Goal: Task Accomplishment & Management: Complete application form

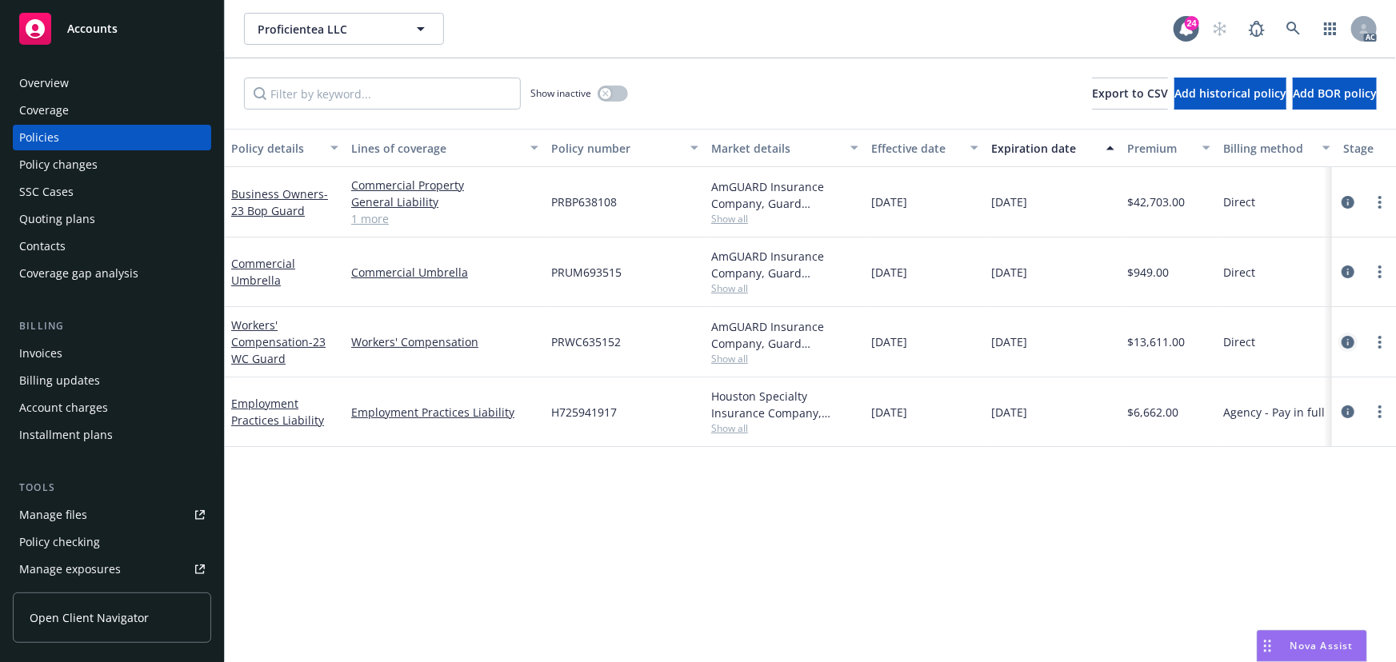
click at [1348, 340] on icon "circleInformation" at bounding box center [1348, 342] width 13 height 13
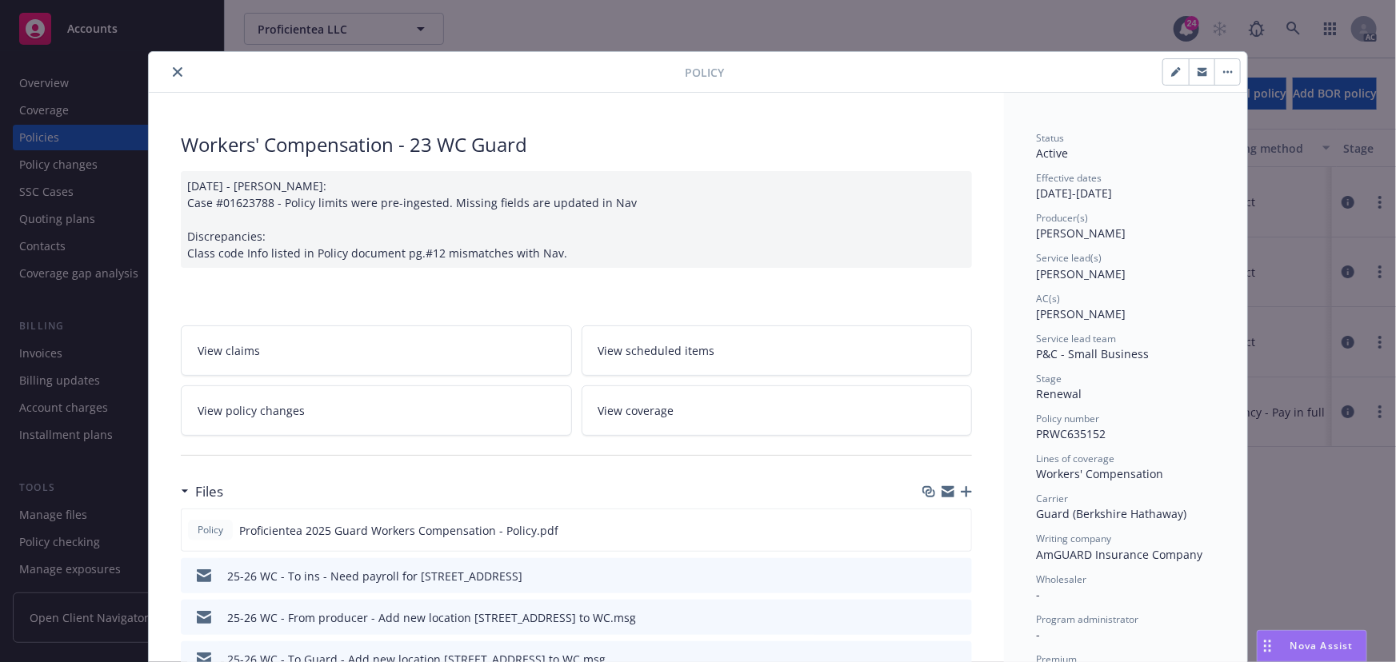
click at [359, 416] on link "View policy changes" at bounding box center [376, 411] width 391 height 50
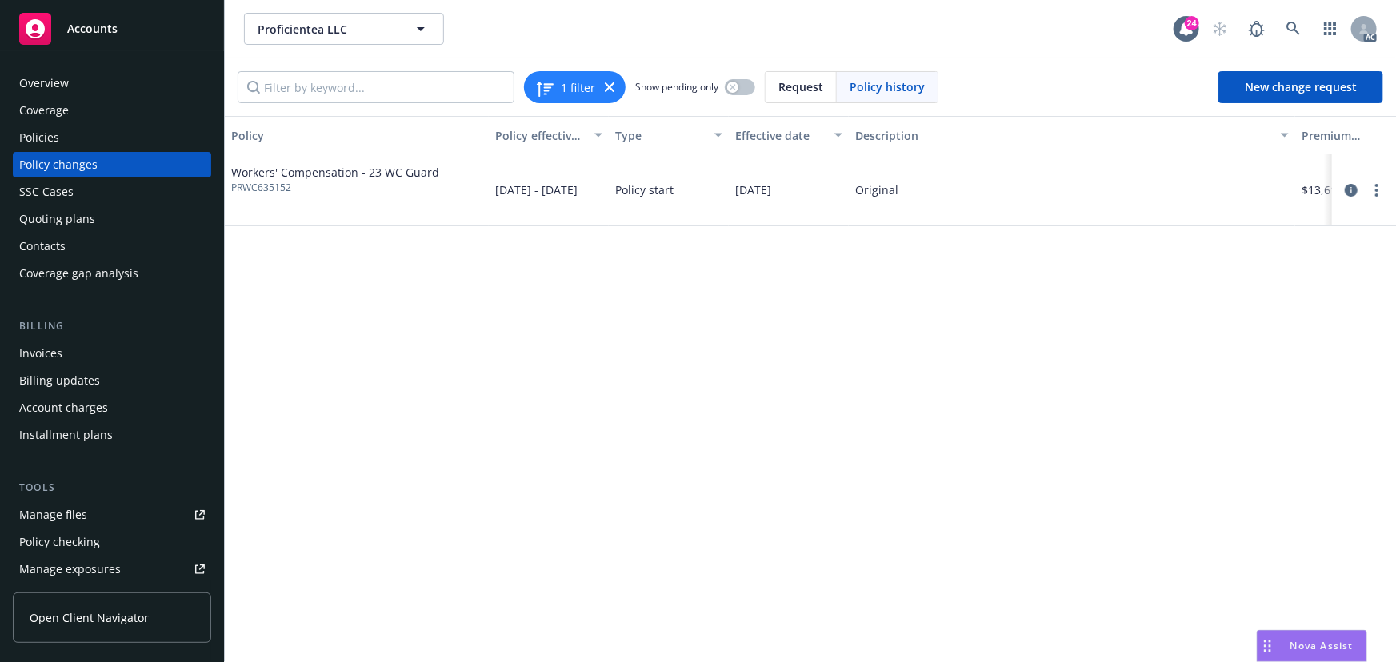
click at [128, 147] on div "Policies" at bounding box center [112, 138] width 186 height 26
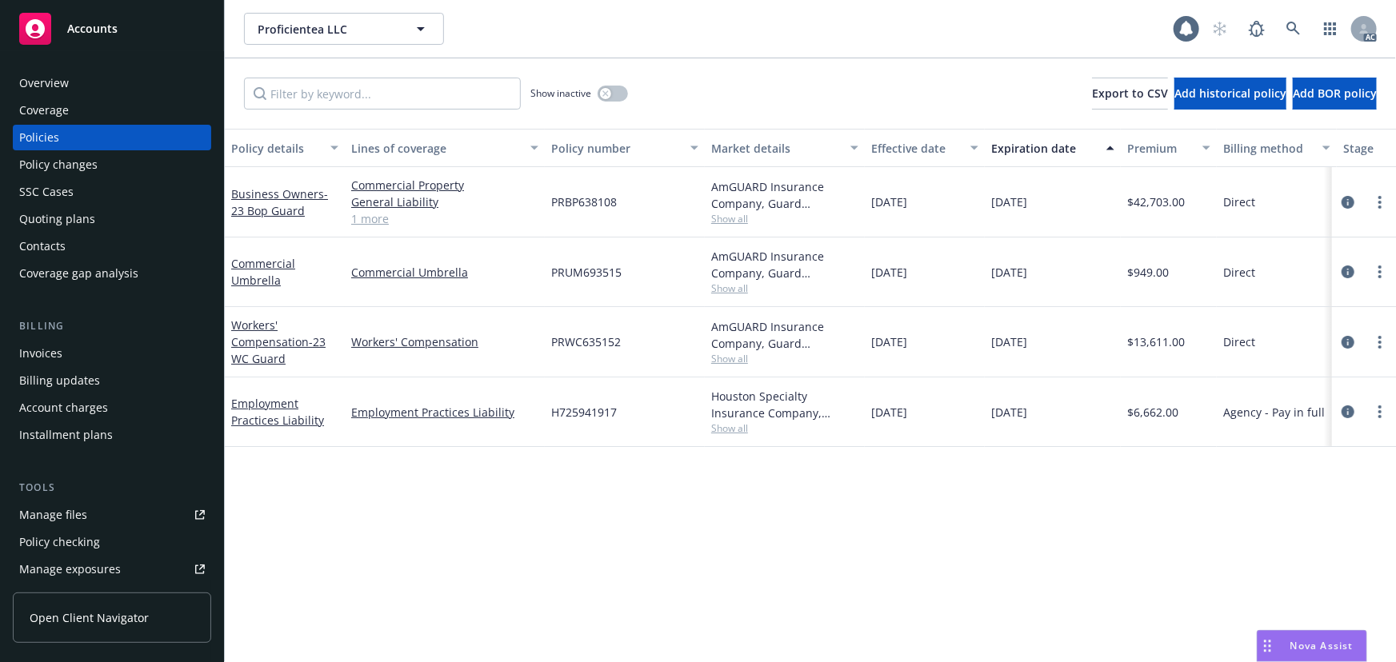
click at [113, 168] on div "Policy changes" at bounding box center [112, 165] width 186 height 26
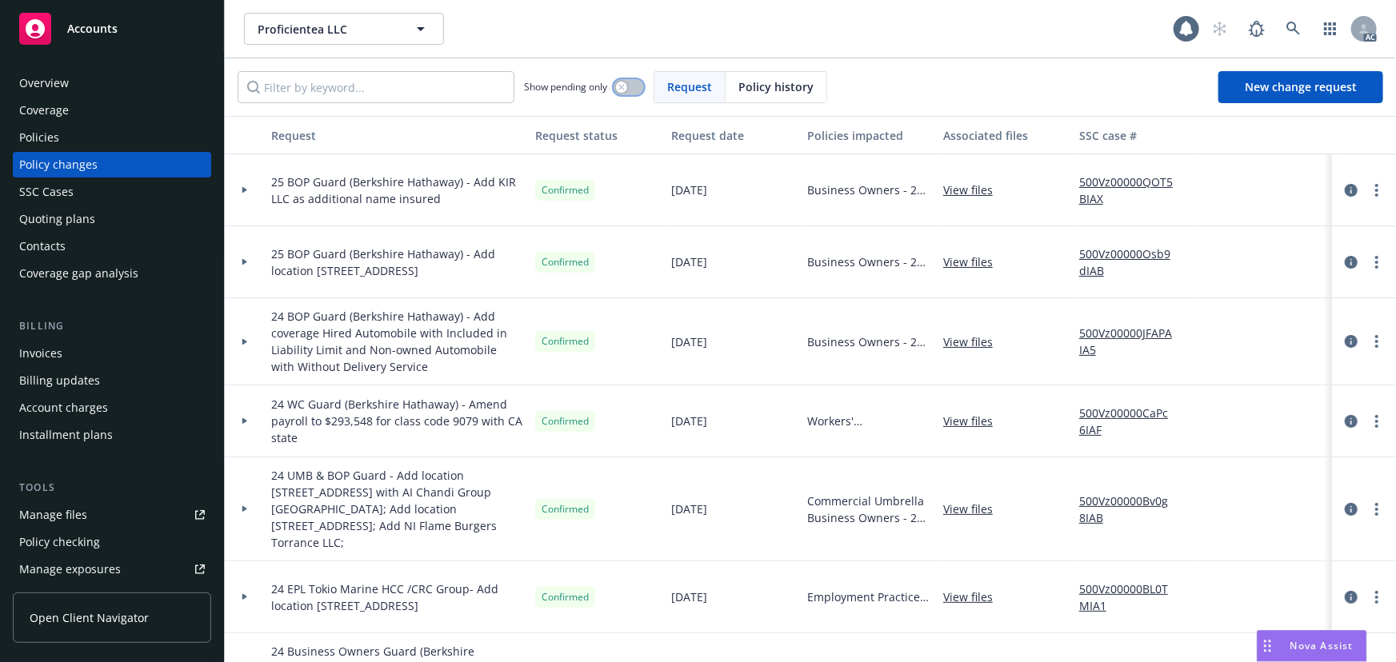
click at [625, 92] on button "button" at bounding box center [629, 87] width 30 height 16
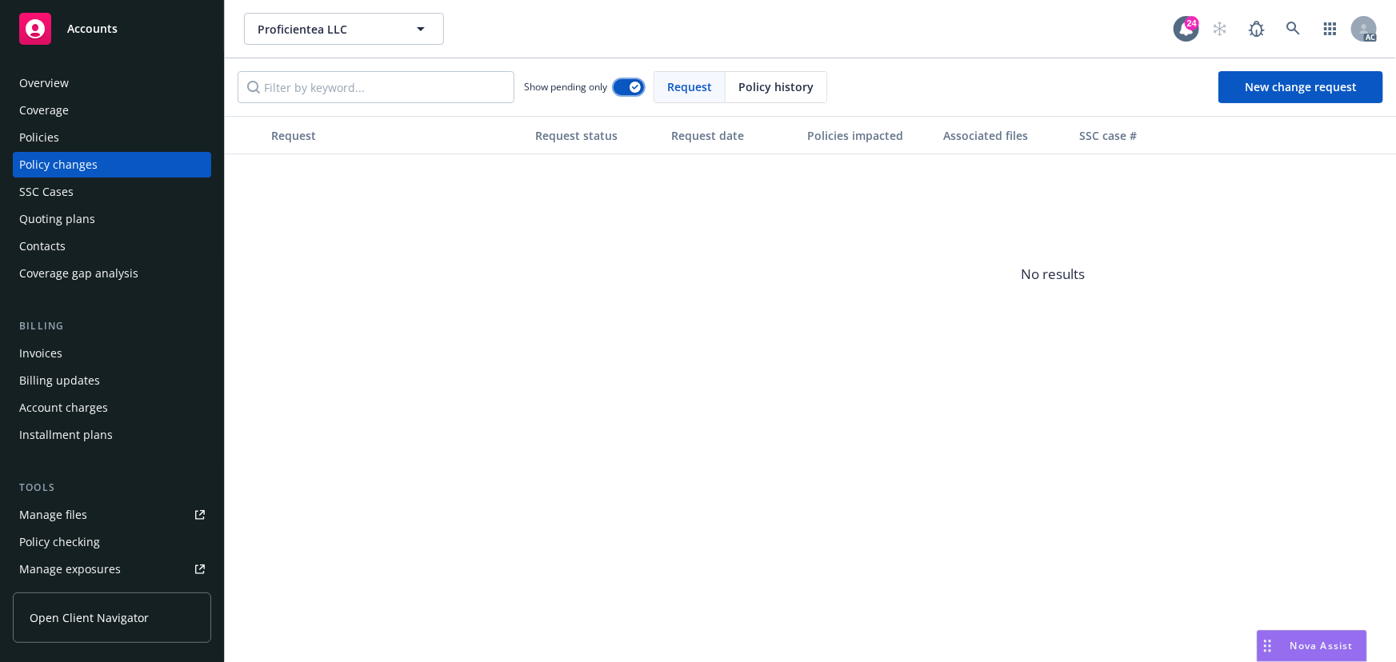
click at [625, 92] on button "button" at bounding box center [629, 87] width 30 height 16
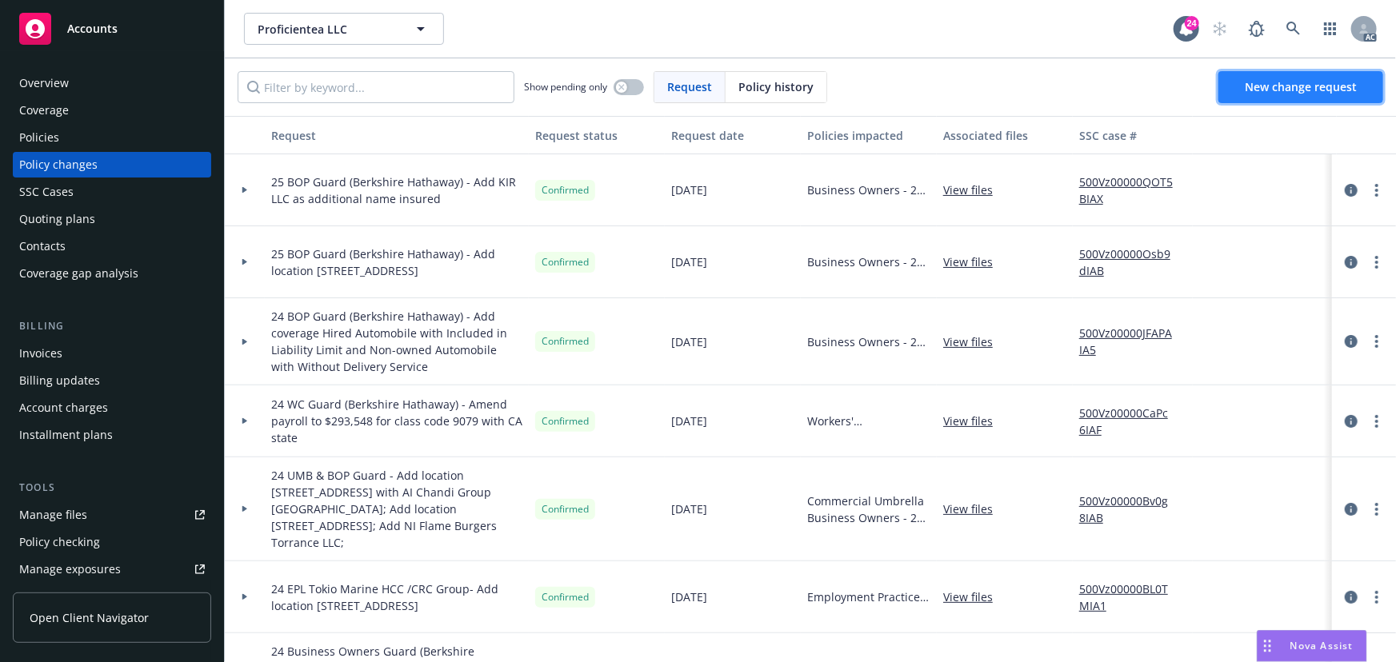
click at [1255, 87] on span "New change request" at bounding box center [1301, 86] width 112 height 15
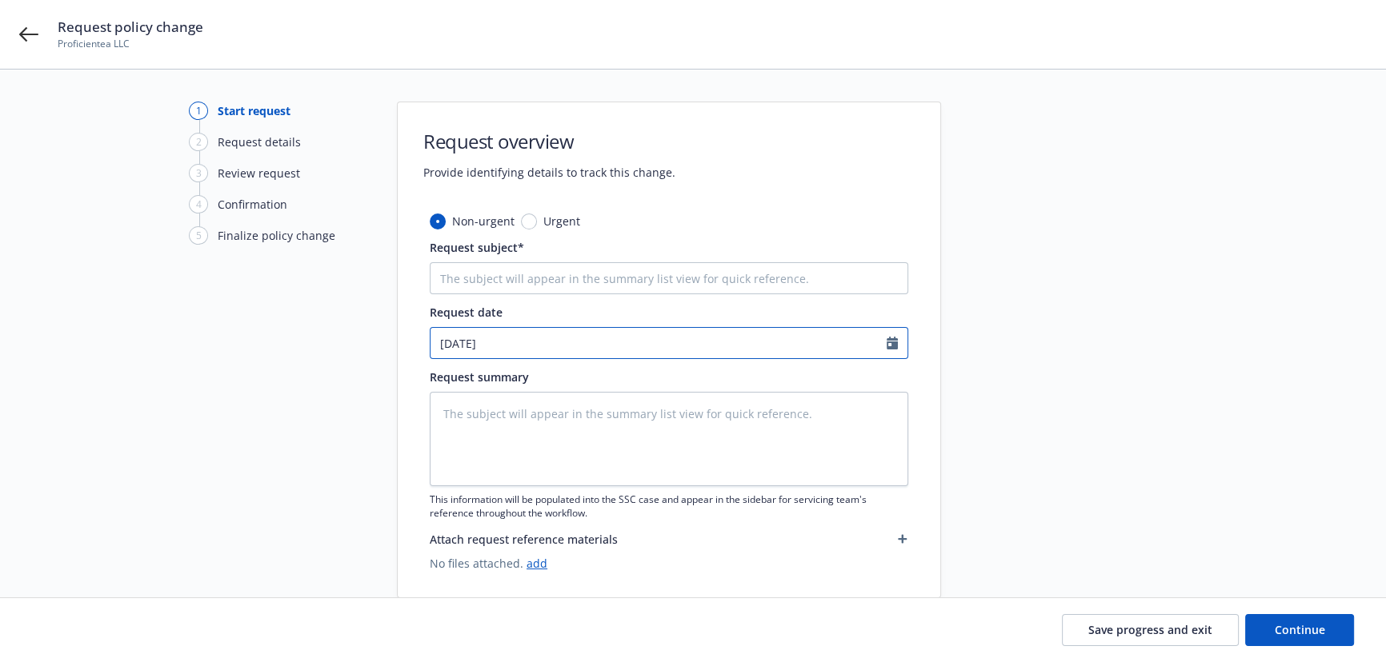
select select "9"
click at [558, 349] on input "[DATE]" at bounding box center [658, 343] width 456 height 30
click at [526, 464] on span "10" at bounding box center [527, 460] width 23 height 20
type textarea "x"
type input "[DATE]"
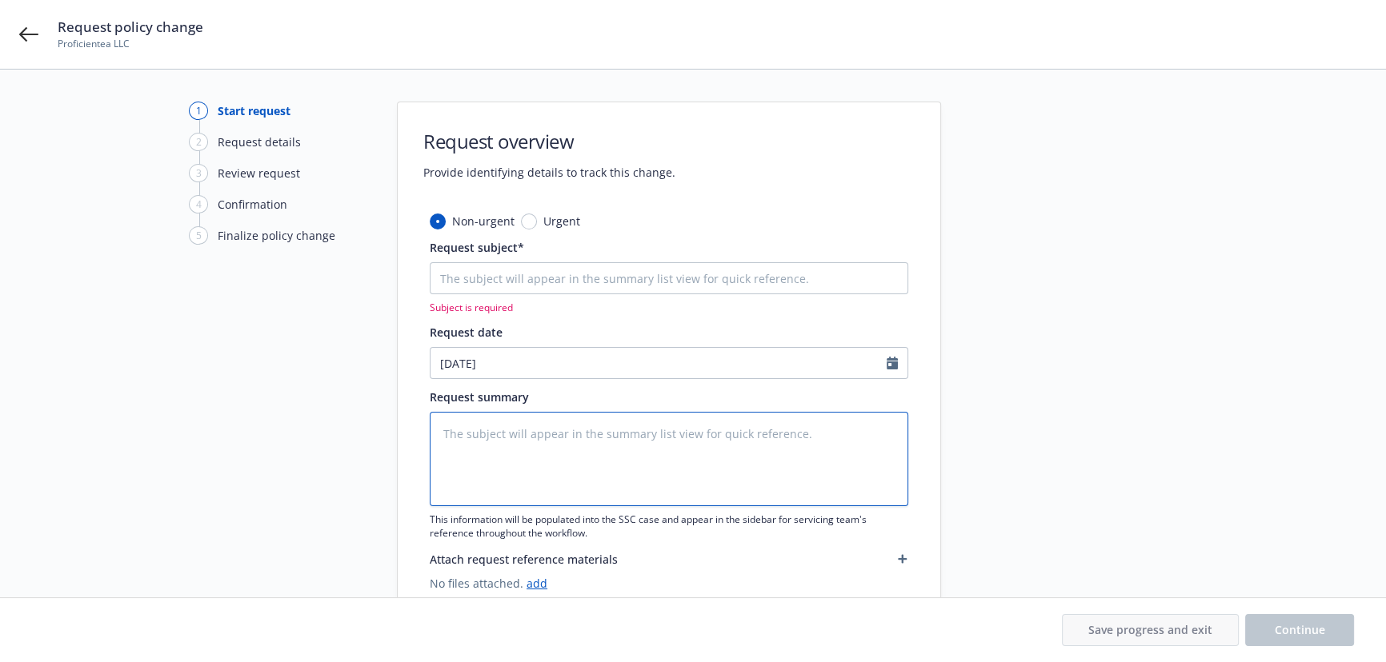
click at [481, 440] on textarea at bounding box center [669, 459] width 478 height 94
type textarea "x"
type textarea "e"
type textarea "x"
type textarea "en"
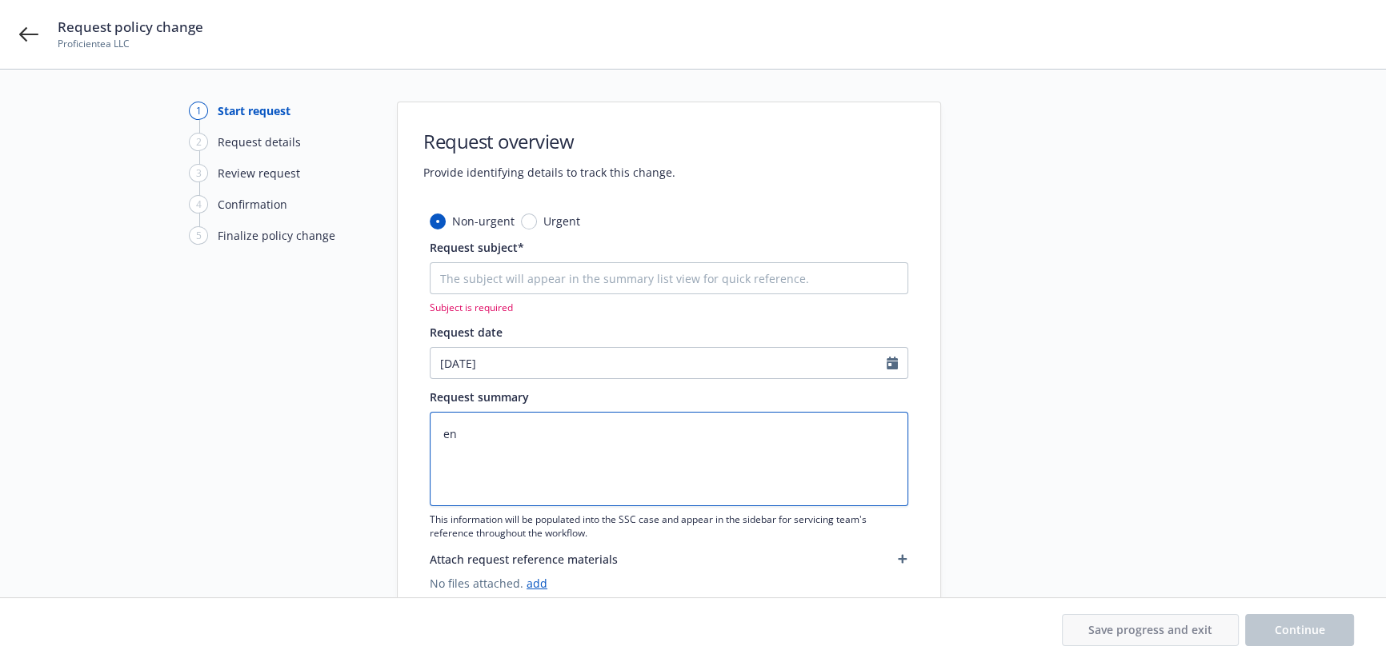
type textarea "x"
type textarea "end"
type textarea "x"
type textarea "endt"
type textarea "x"
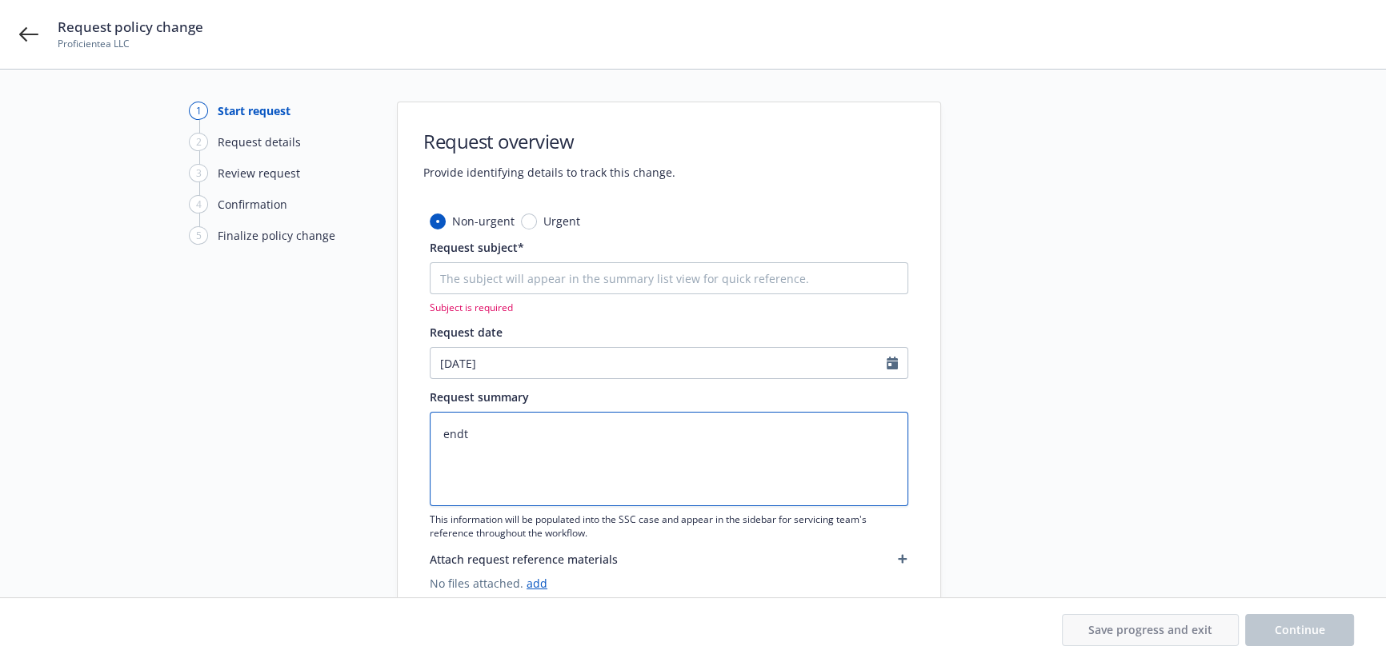
type textarea "endts"
type textarea "x"
type textarea "endtss"
type textarea "x"
type textarea "endtssc"
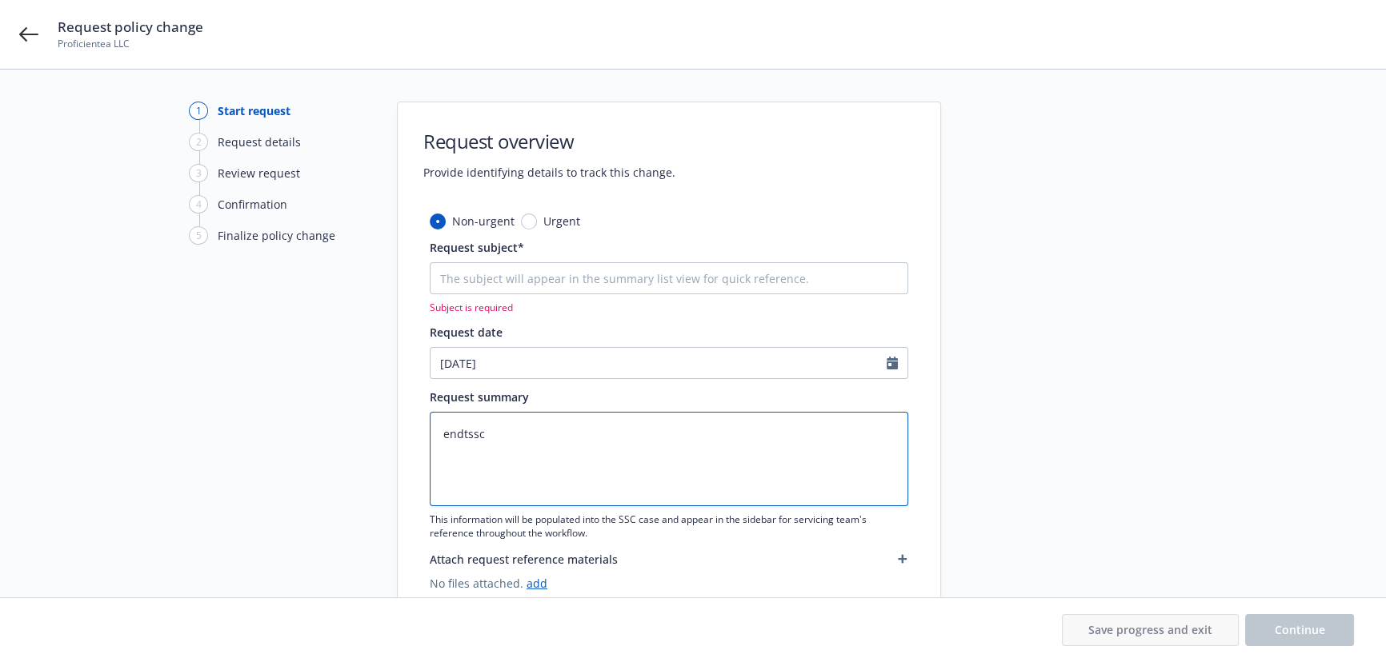
type textarea "x"
type textarea "endtsscc"
type textarea "x"
type textarea "endtsscca"
type textarea "x"
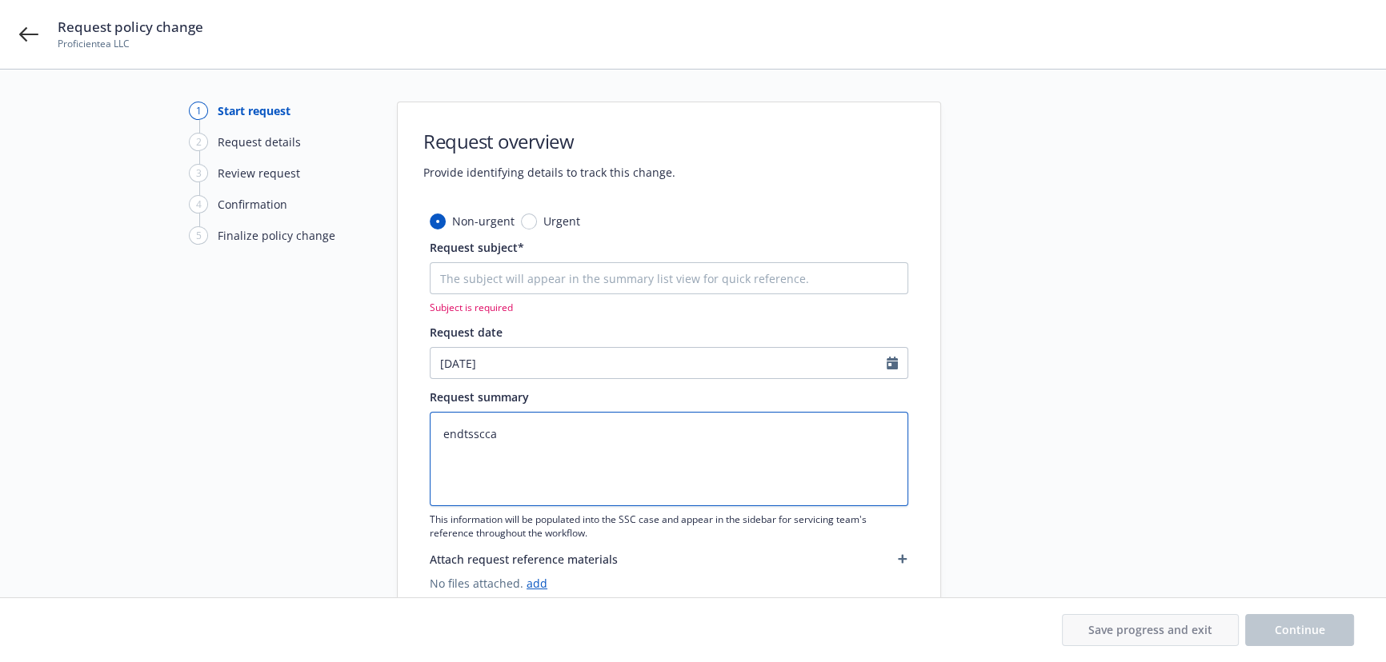
type textarea "endtssccas"
type textarea "x"
type textarea "endtssccase"
type textarea "x"
drag, startPoint x: 686, startPoint y: 498, endPoint x: 680, endPoint y: 489, distance: 10.9
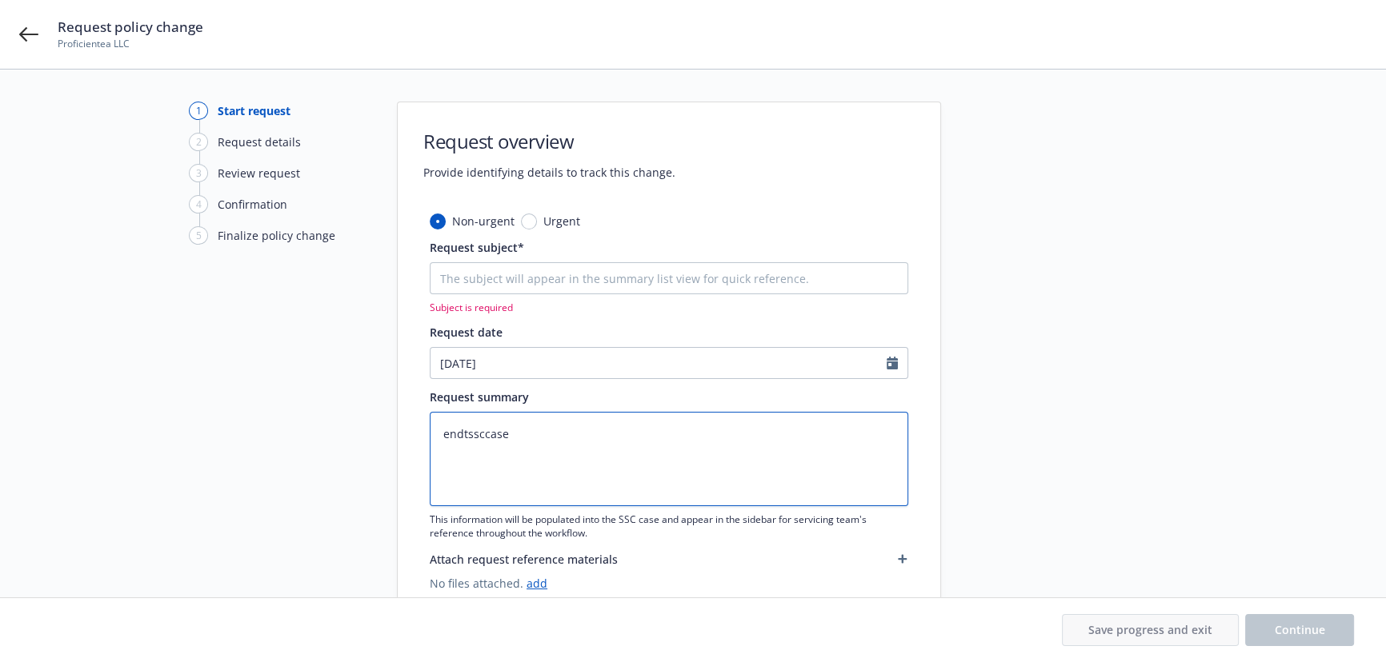
click at [686, 495] on textarea "endtssccase" at bounding box center [669, 459] width 478 height 94
paste textarea "25 WC Guard (Berkshire Hathaway) -"
type textarea "25 WC Guard (Berkshire Hathaway) -"
type textarea "x"
click at [703, 432] on textarea "25 WC Guard (Berkshire Hathaway) -" at bounding box center [669, 459] width 478 height 94
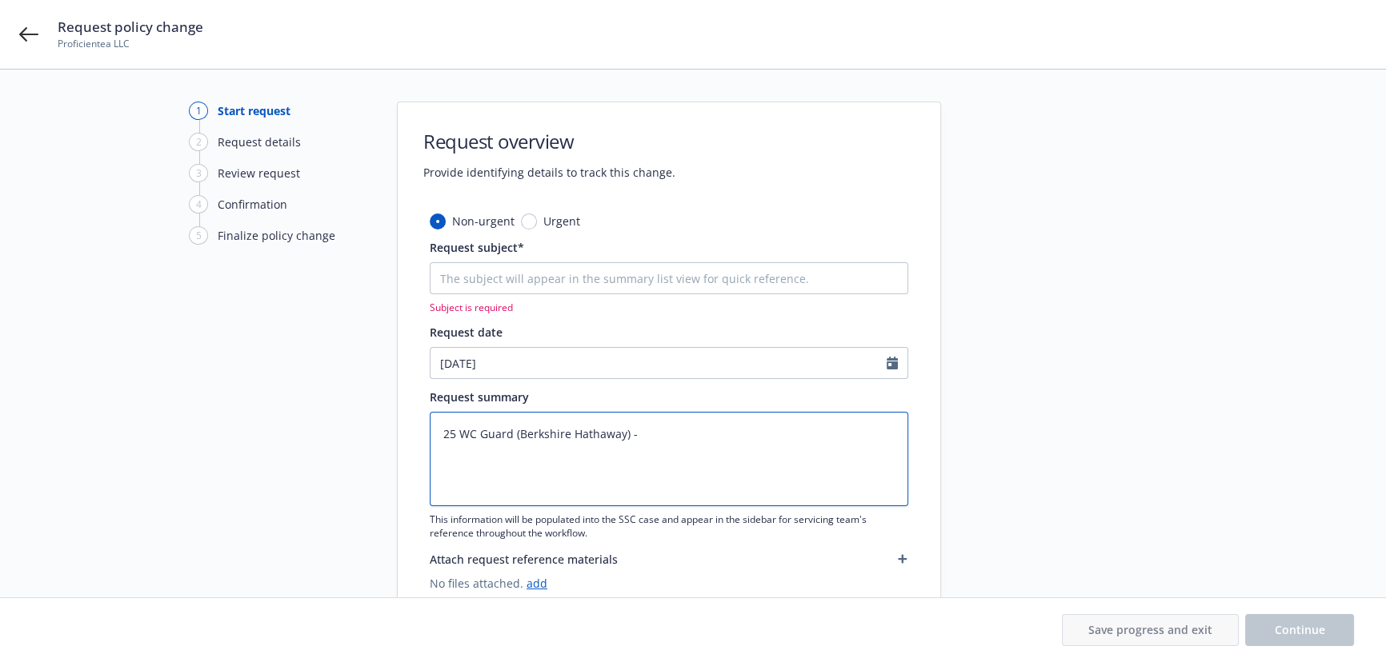
paste textarea "Added Additional Locations effective [DATE] [STREET_ADDRESS]"
type textarea "25 WC Guard (Berkshire Hathaway) - Added Additional Locations effective [DATE] …"
drag, startPoint x: 658, startPoint y: 435, endPoint x: 732, endPoint y: 434, distance: 73.6
type textarea "x"
type textarea "25 WC Guard (Berkshire Hathaway) - AddLocations effective [DATE] [STREET_ADDRES…"
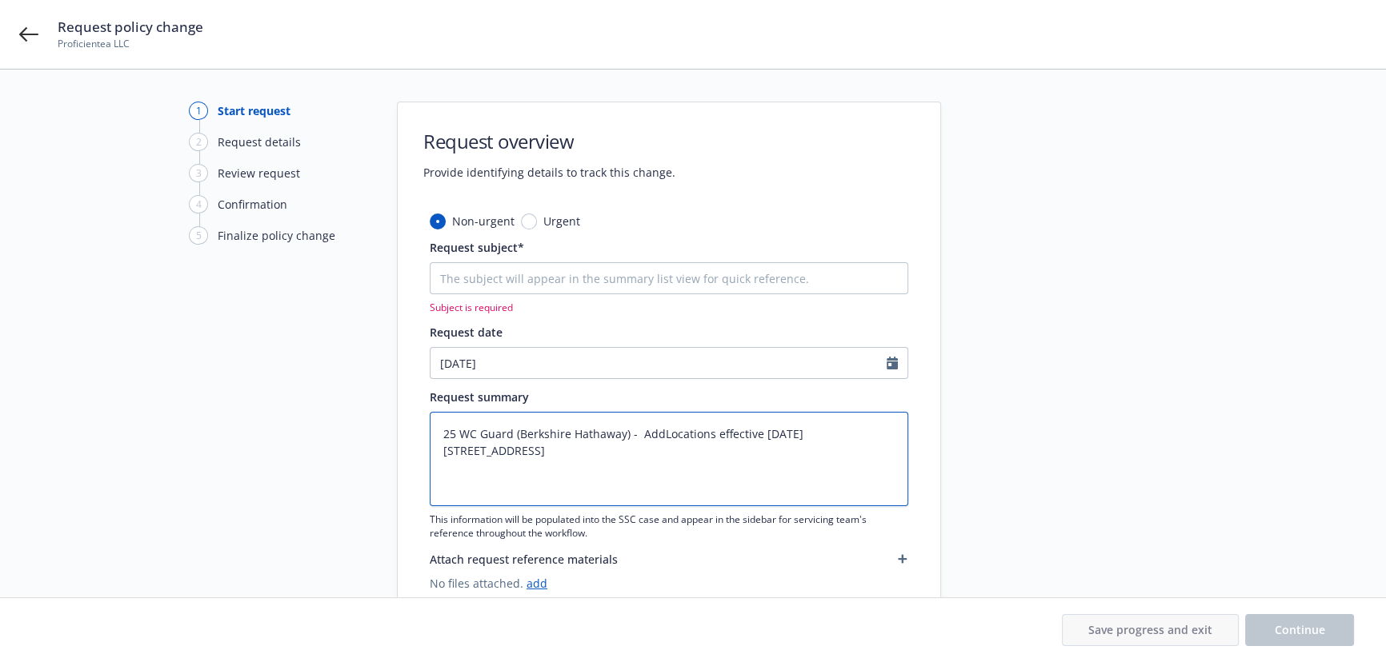
type textarea "x"
click at [670, 434] on textarea "25 WC Guard (Berkshire Hathaway) - Add Locations effective [DATE] [STREET_ADDRE…" at bounding box center [669, 459] width 478 height 94
type textarea "25 WC Guard (Berkshire Hathaway) - Add ocations effective [DATE] [STREET_ADDRES…"
type textarea "x"
type textarea "25 WC Guard (Berkshire Hathaway) - Add locations effective [DATE] [STREET_ADDRE…"
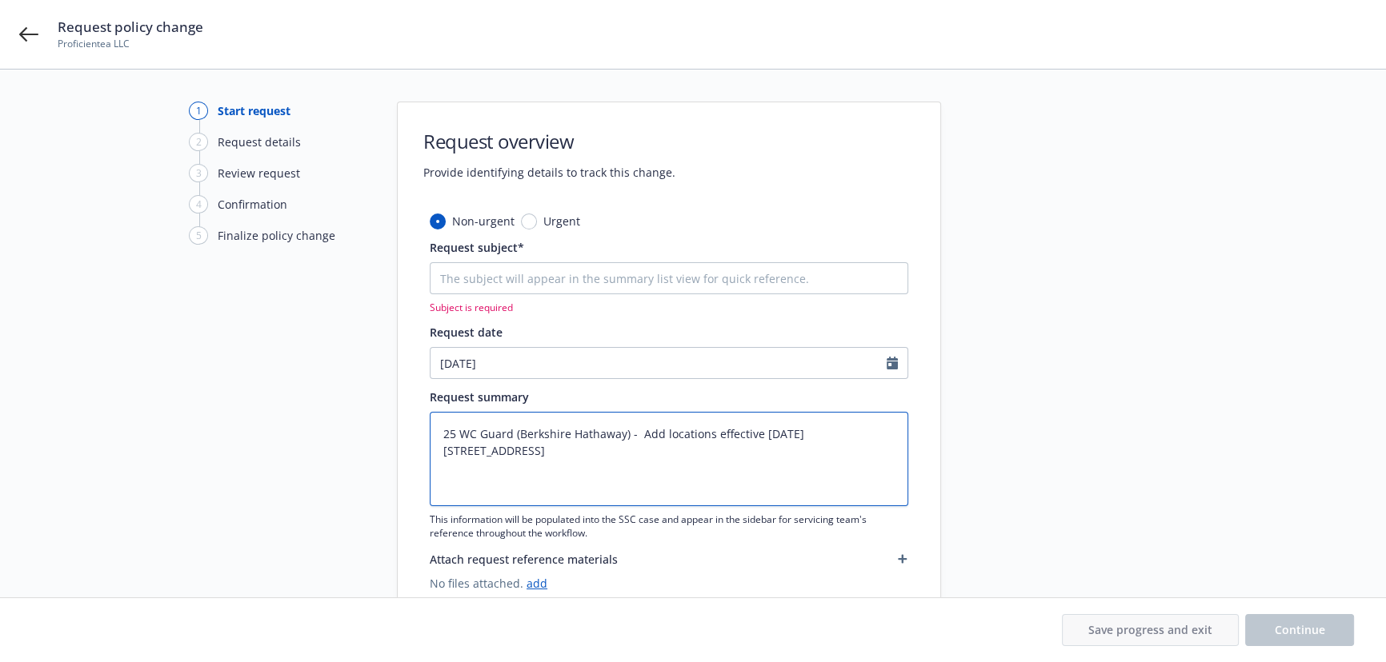
drag, startPoint x: 702, startPoint y: 432, endPoint x: 815, endPoint y: 432, distance: 112.8
click at [815, 432] on textarea "25 WC Guard (Berkshire Hathaway) - Add locations effective [DATE] [STREET_ADDRE…" at bounding box center [669, 459] width 478 height 94
type textarea "x"
drag, startPoint x: 534, startPoint y: 446, endPoint x: 400, endPoint y: 426, distance: 135.1
click at [400, 426] on div "Non-urgent Urgent Request subject* Subject is required Request date [DATE] Requ…" at bounding box center [669, 415] width 542 height 405
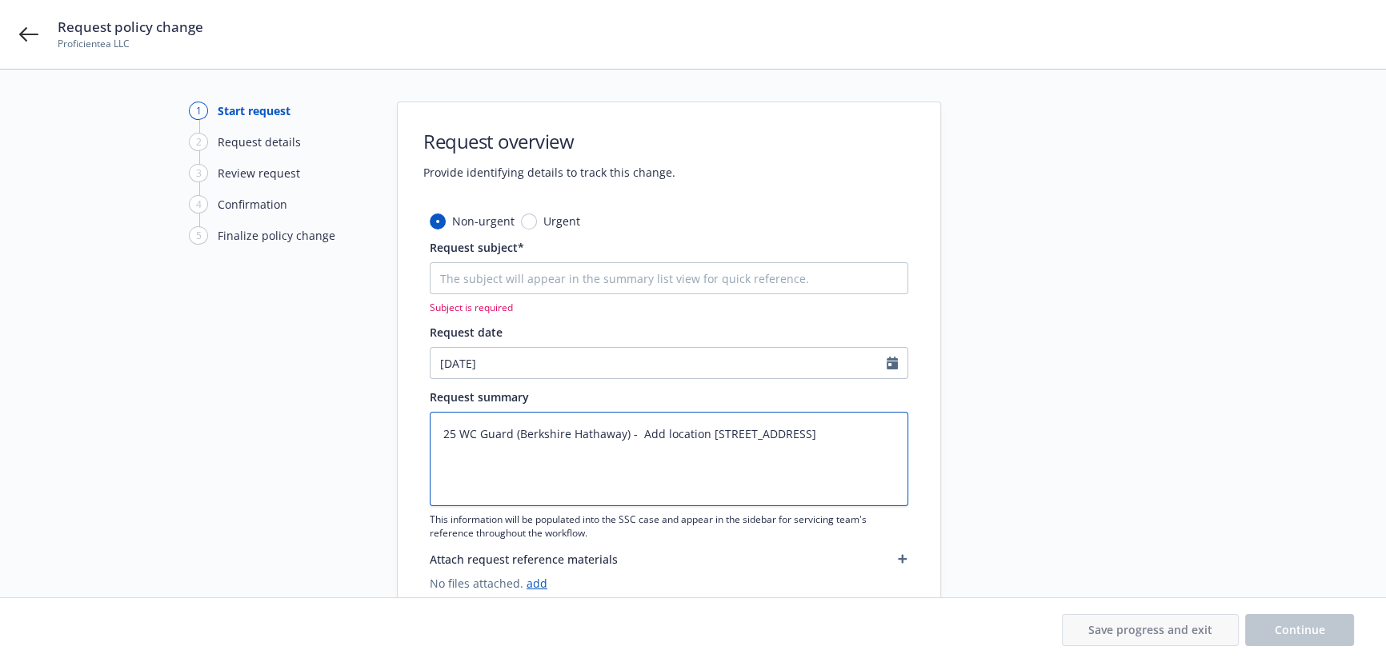
type textarea "25 WC Guard (Berkshire Hathaway) - Add location [STREET_ADDRESS]"
click at [547, 274] on input "Request subject*" at bounding box center [669, 278] width 478 height 32
paste input "25 WC Guard (Berkshire Hathaway) - Add location [STREET_ADDRESS]"
type textarea "x"
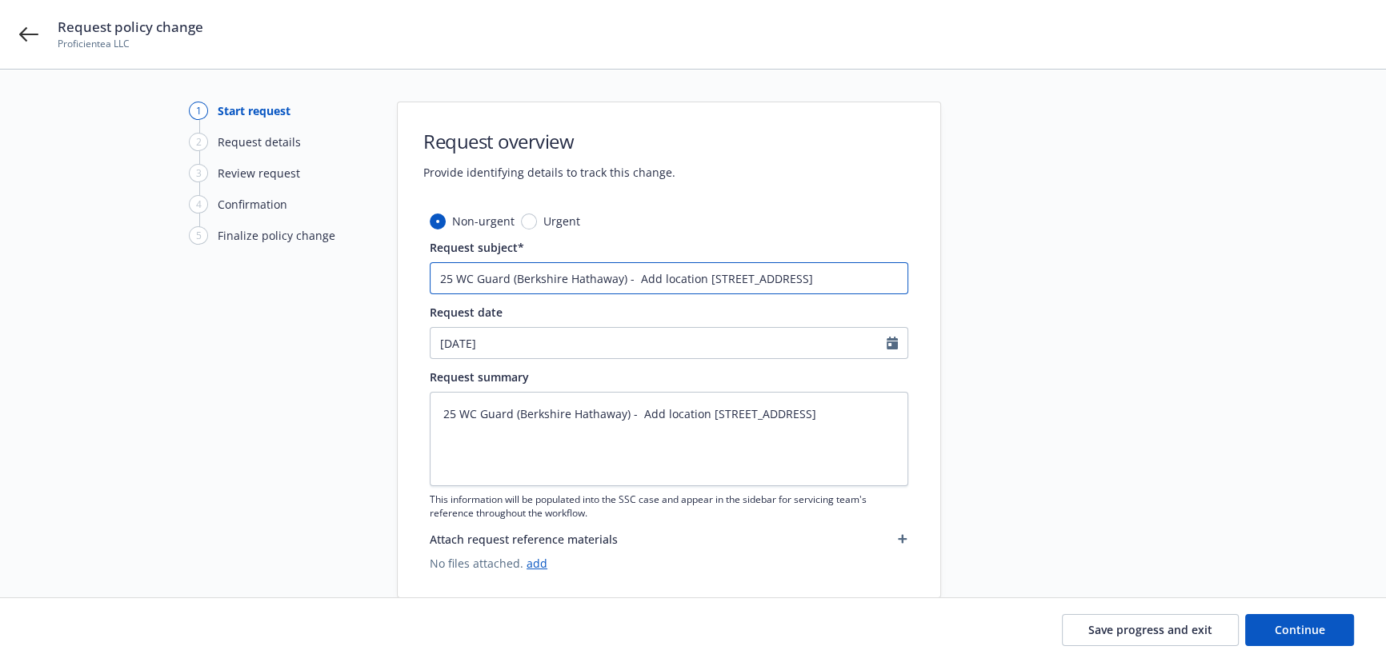
scroll to position [0, 49]
type input "25 WC Guard (Berkshire Hathaway) - Add location [STREET_ADDRESS]"
paste textarea "he Agent - Added Additional Locations effective [DATE] [STREET_ADDRESS]; Effect…"
type textarea "x"
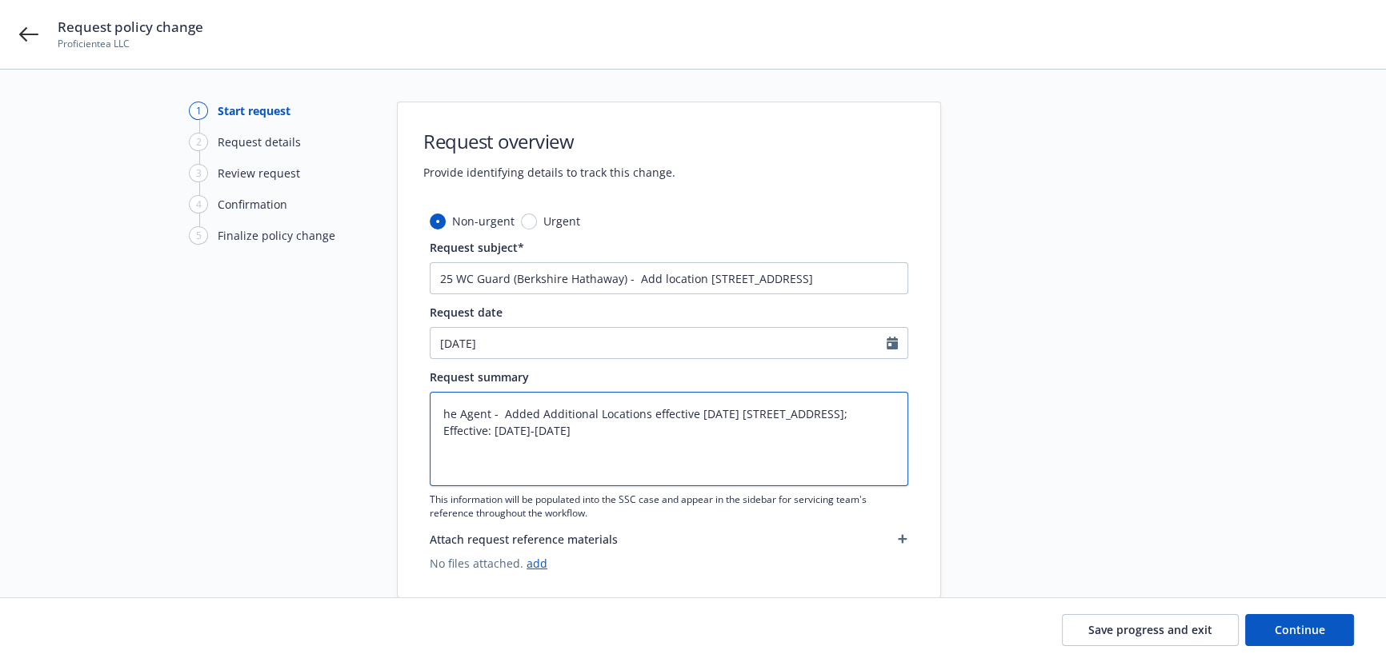
drag, startPoint x: 584, startPoint y: 450, endPoint x: 407, endPoint y: 374, distance: 192.8
click at [757, 410] on textarea "he Agent - Added Additional Locations effective [DATE] [STREET_ADDRESS]; Effect…" at bounding box center [669, 439] width 478 height 94
type textarea "he Agent - Added Additional Locations effective [DATE] [STREET_ADDRESS]; Effect…"
type textarea "x"
type textarea "he Agent - Added Additional Locations effective [DATE] [STREET_ADDRESS]; Effect…"
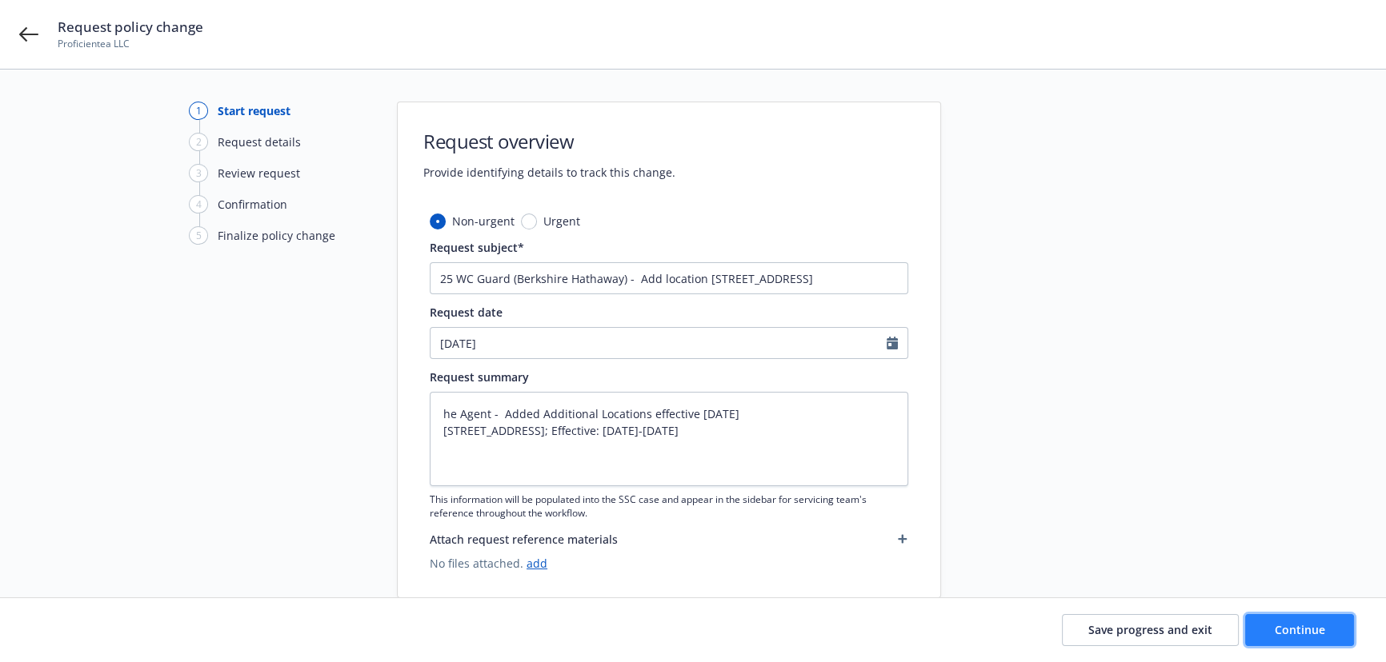
click at [1306, 633] on span "Continue" at bounding box center [1299, 629] width 50 height 15
type textarea "x"
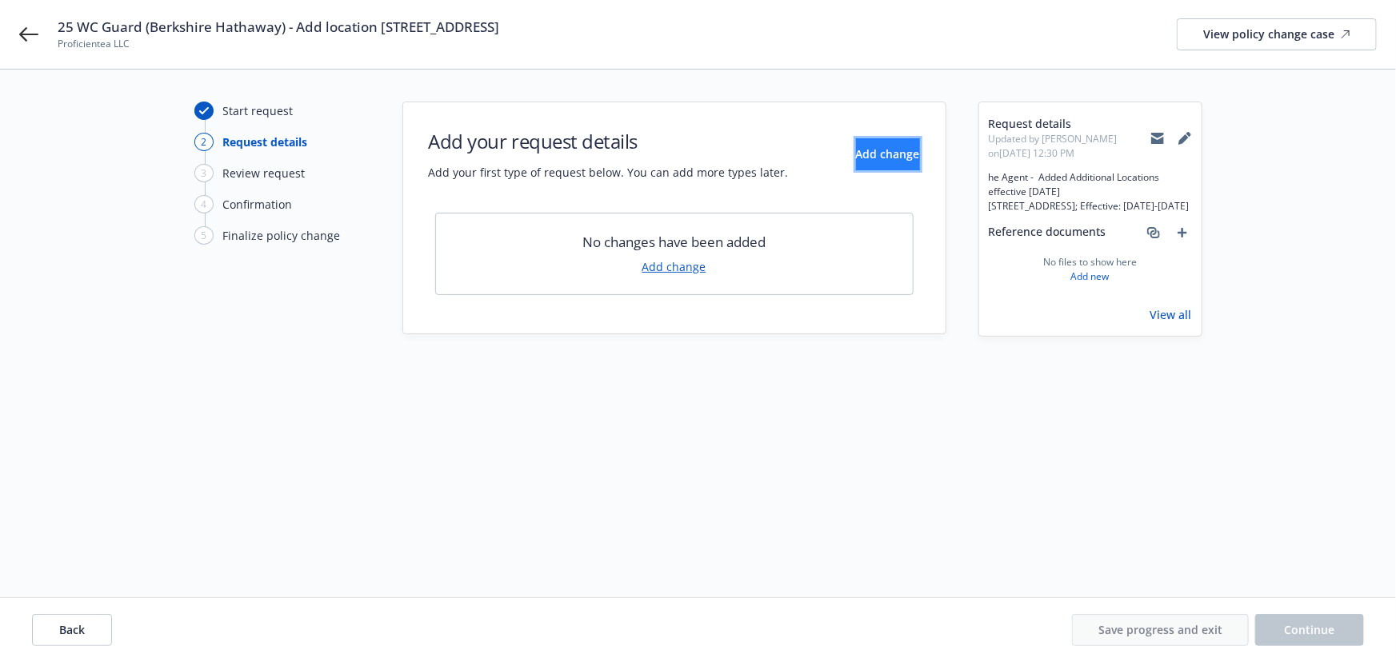
click at [856, 152] on span "Add change" at bounding box center [888, 153] width 64 height 15
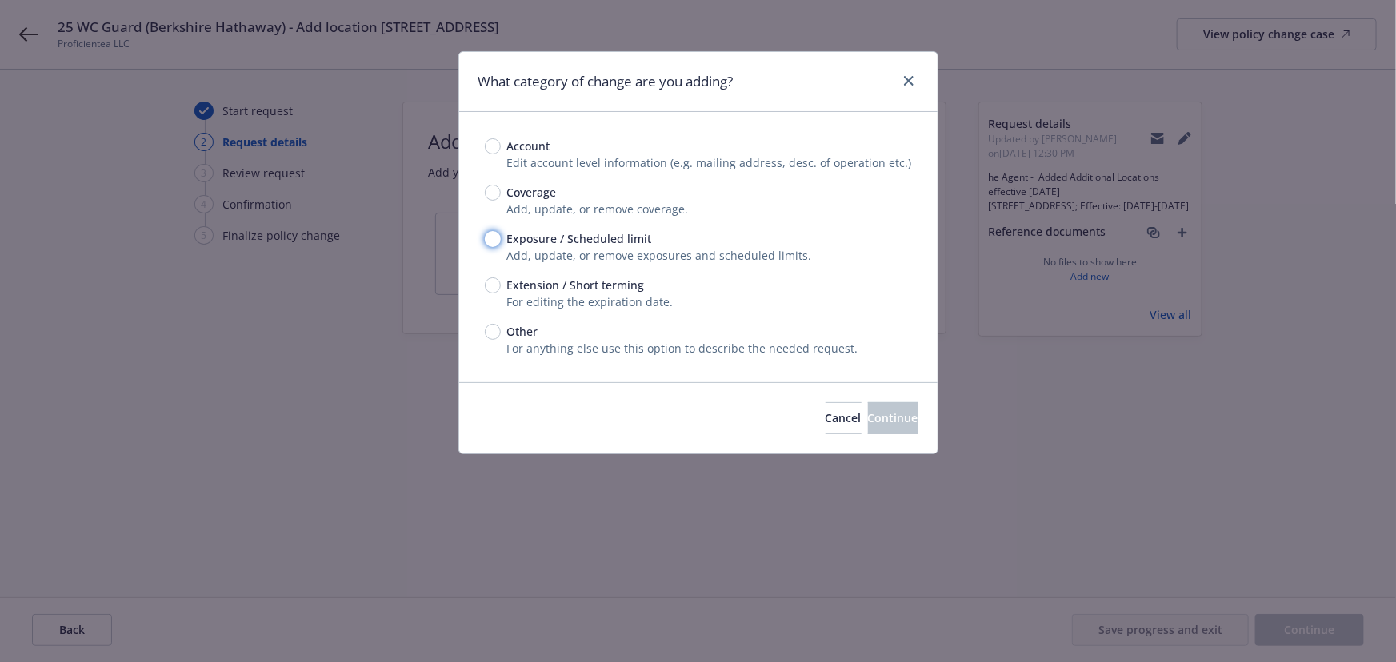
click at [498, 236] on input "Exposure / Scheduled limit" at bounding box center [493, 239] width 16 height 16
radio input "true"
click at [894, 415] on button "Continue" at bounding box center [893, 418] width 50 height 32
type textarea "x"
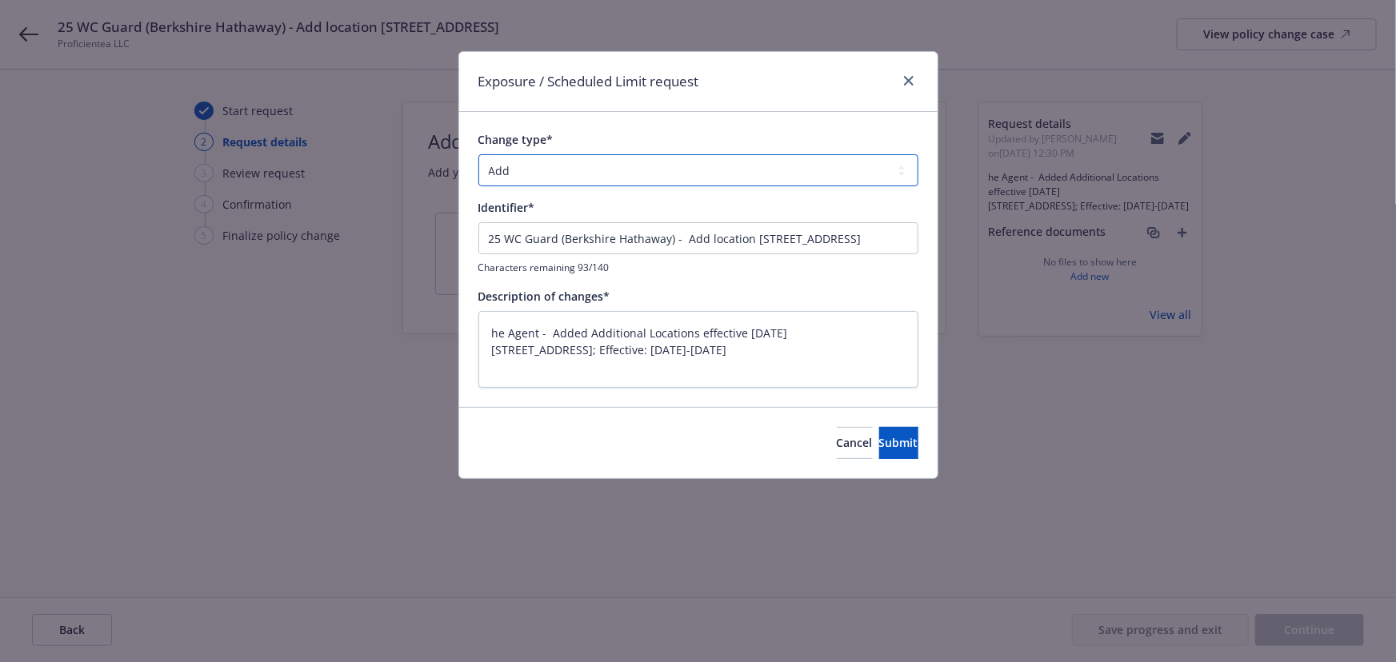
click at [572, 169] on select "Add Audit Change Remove" at bounding box center [698, 170] width 440 height 32
select select "CHANGE"
click at [478, 154] on select "Add Audit Change Remove" at bounding box center [698, 170] width 440 height 32
type textarea "x"
click at [559, 168] on select "Add Audit Change Remove" at bounding box center [698, 170] width 440 height 32
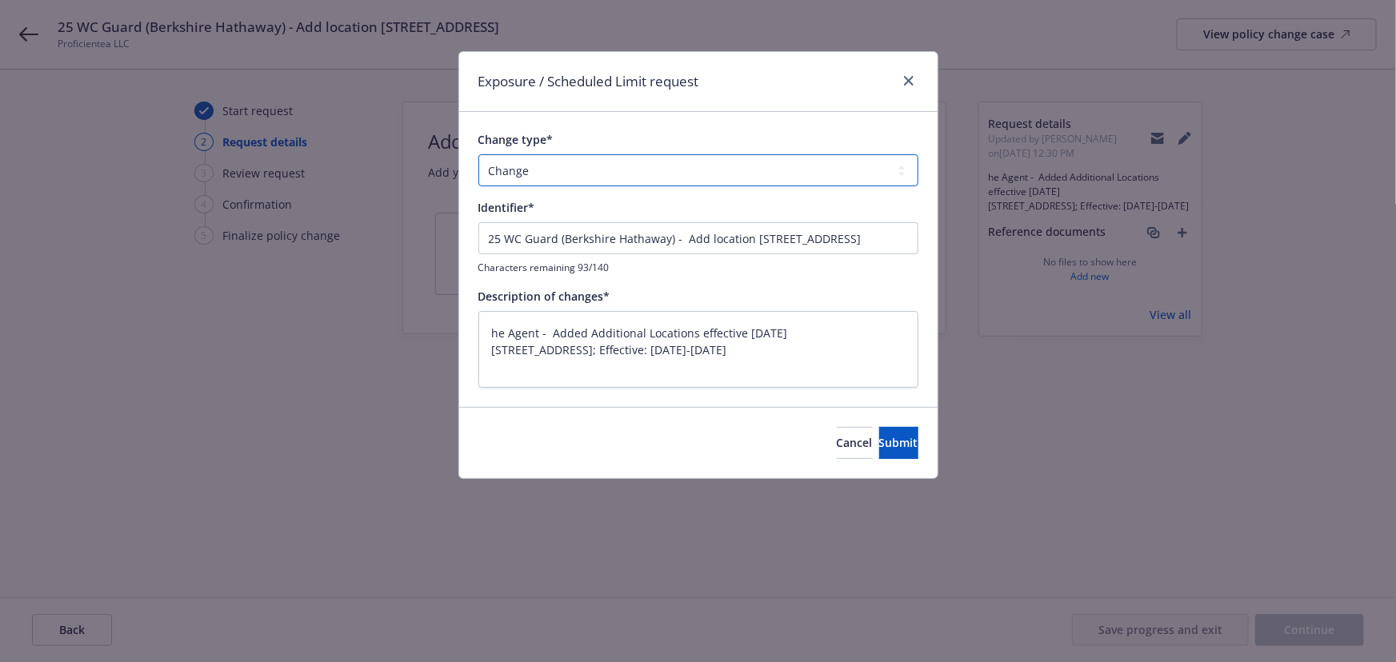
select select "ADD"
click at [478, 154] on select "Add Audit Change Remove" at bounding box center [698, 170] width 440 height 32
drag, startPoint x: 673, startPoint y: 238, endPoint x: 136, endPoint y: 222, distance: 537.0
click at [136, 222] on div "Exposure / Scheduled Limit request Change type* Add Audit Change Remove Identif…" at bounding box center [698, 331] width 1396 height 662
type textarea "x"
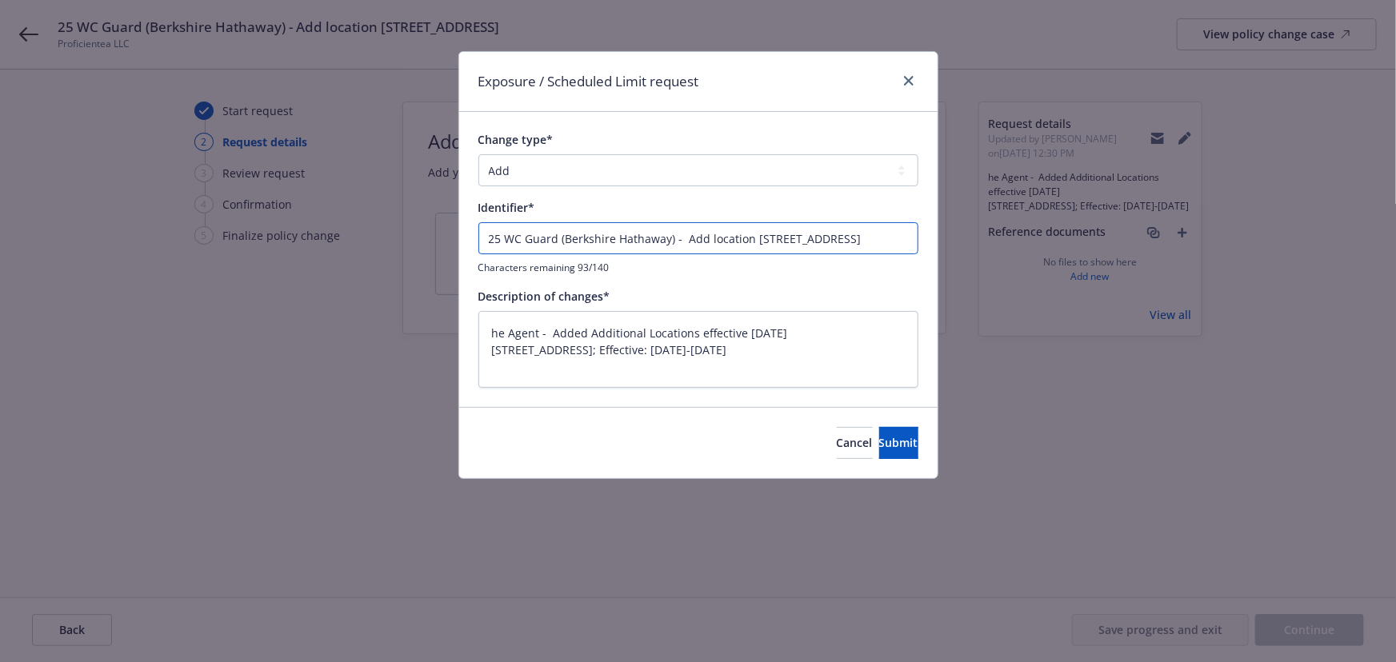
type input "E- Add location [STREET_ADDRESS]"
type textarea "x"
type input "EN- Add location [STREET_ADDRESS]"
type textarea "x"
type input "END- Add location [STREET_ADDRESS]"
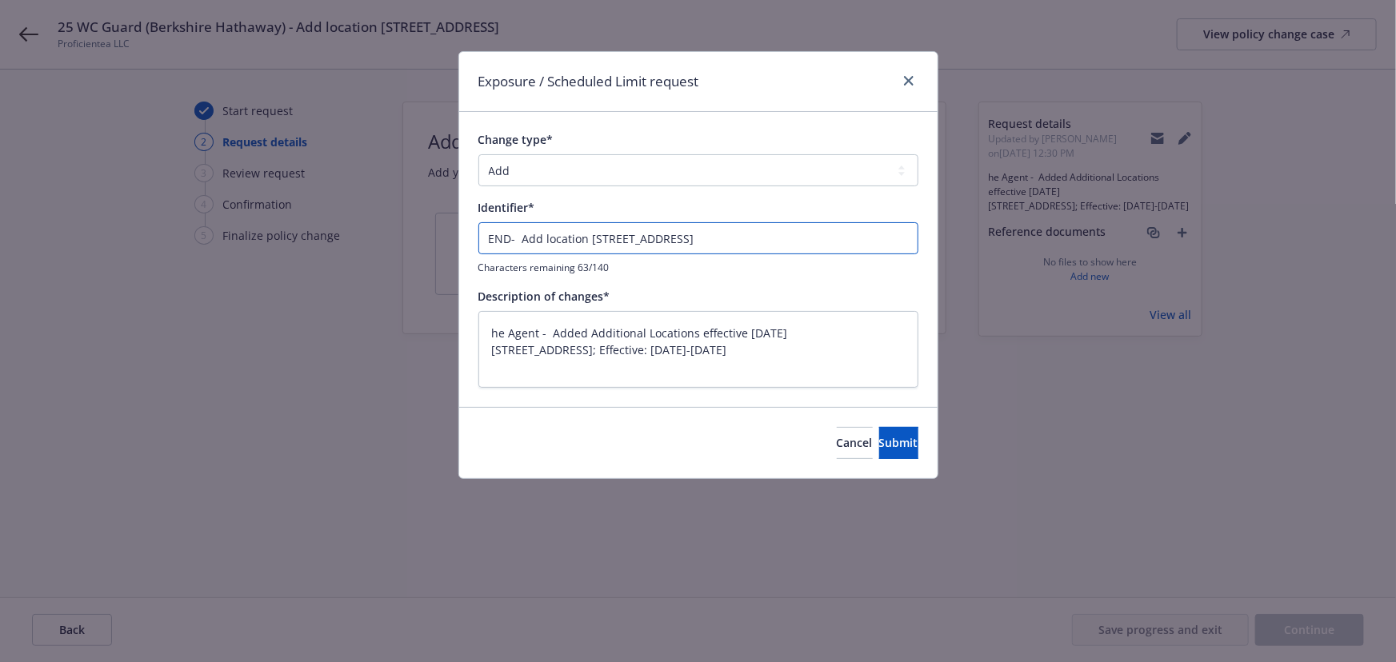
type textarea "x"
type input "ENDT- Add location [STREET_ADDRESS]"
type textarea "x"
type input "ENDT - Add location [STREET_ADDRESS]"
type textarea "x"
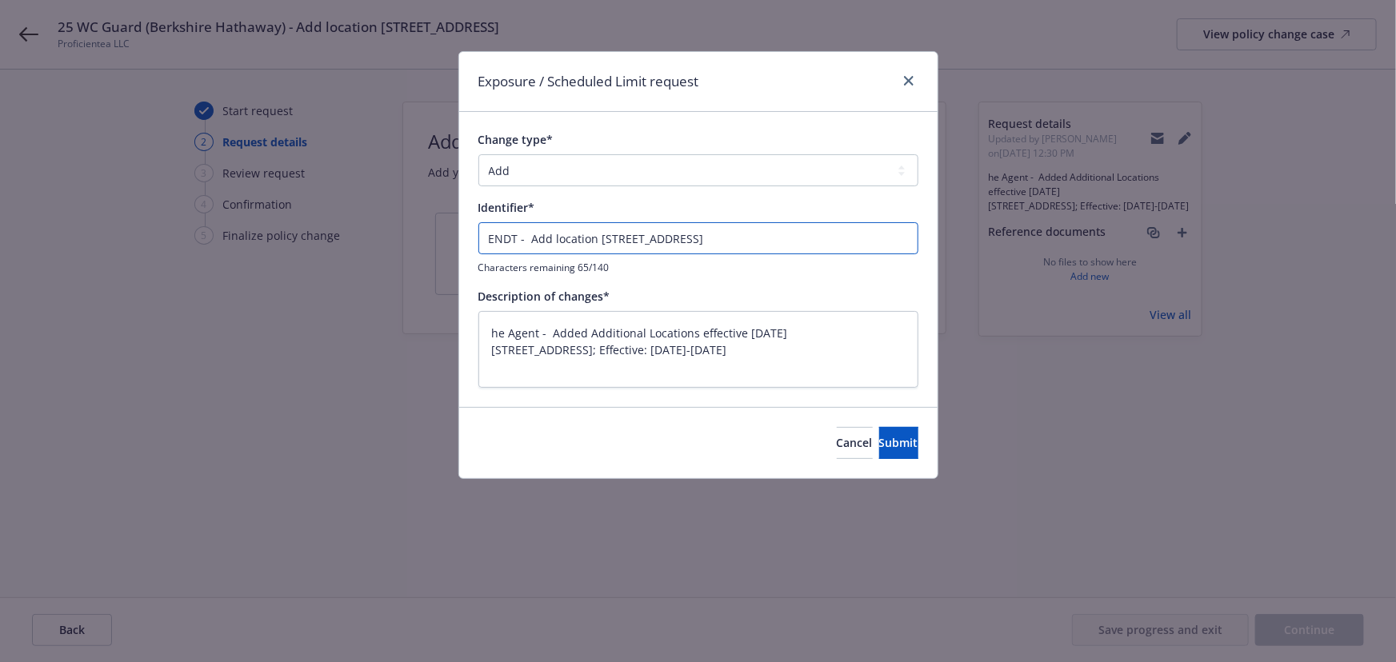
type input "ENDT #- Add location [STREET_ADDRESS]"
type textarea "x"
type input "ENDT #0- Add location [STREET_ADDRESS]"
type textarea "x"
type input "ENDT #01- Add location [STREET_ADDRESS]"
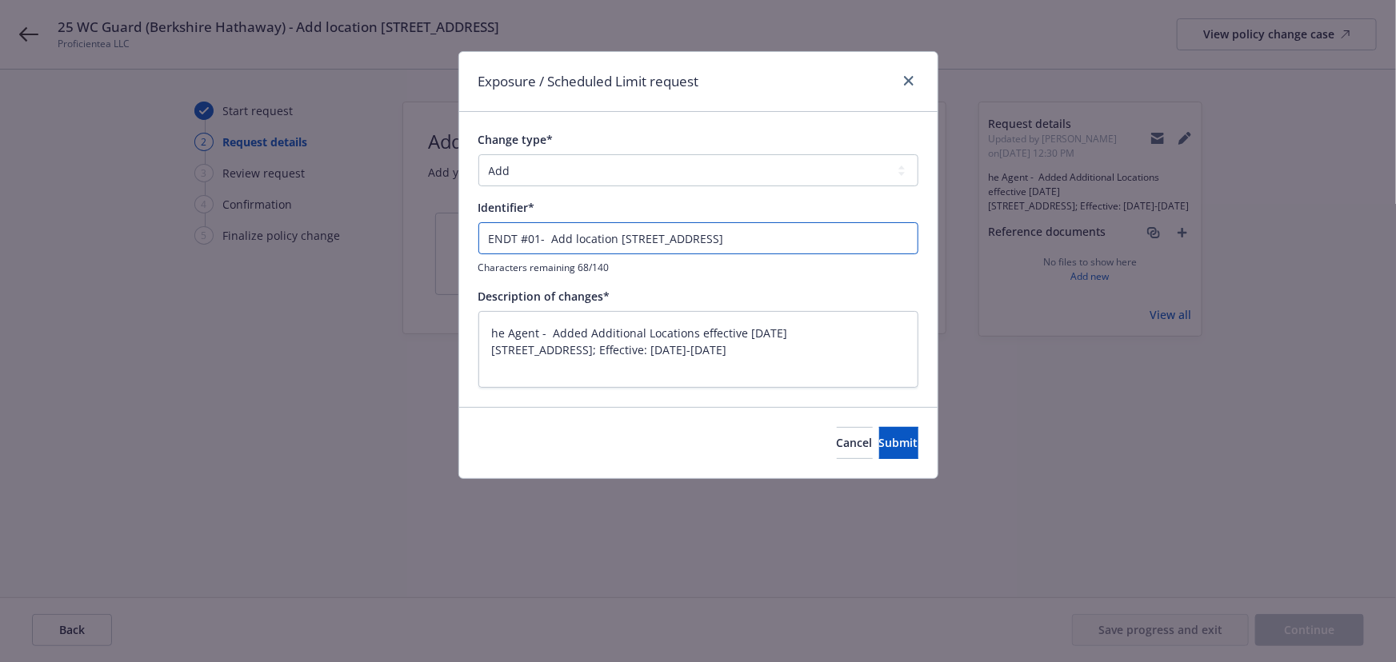
type textarea "x"
type input "ENDT #01 - Add location [STREET_ADDRESS]"
click at [879, 452] on button "Submit" at bounding box center [898, 443] width 39 height 32
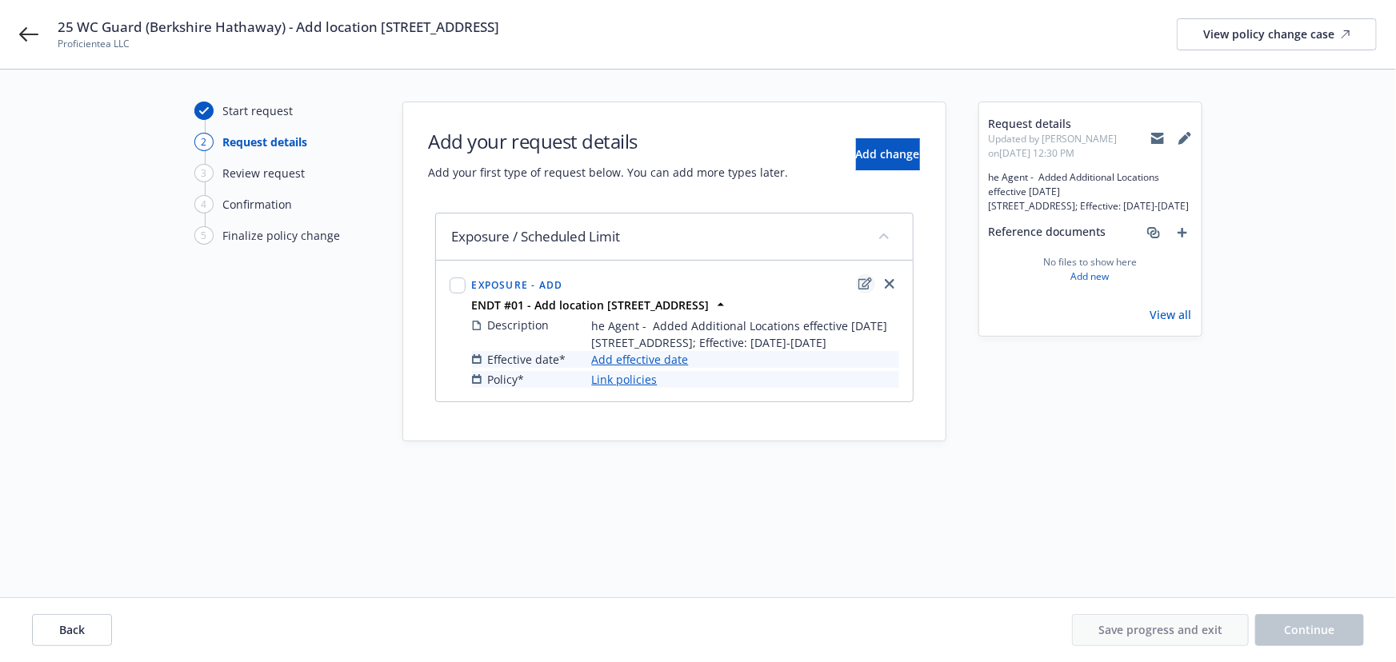
click at [859, 285] on icon "edit" at bounding box center [865, 284] width 14 height 12
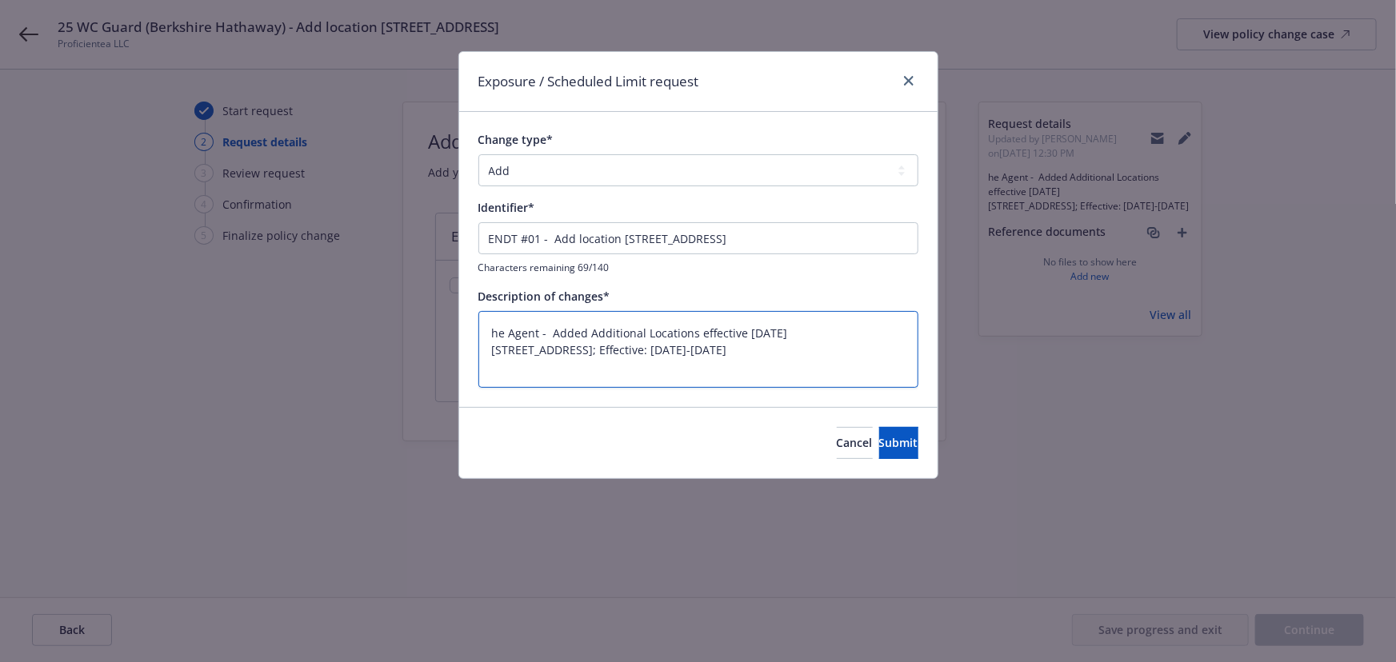
drag, startPoint x: 552, startPoint y: 330, endPoint x: 288, endPoint y: 328, distance: 264.0
click at [288, 328] on div "Exposure / Scheduled Limit request Change type* Add Audit Change Remove Identif…" at bounding box center [698, 331] width 1396 height 662
type textarea "x"
type textarea "Added Additional Locations effective [DATE] [STREET_ADDRESS]; Effective: [DATE]…"
click at [902, 448] on button "Submit" at bounding box center [898, 443] width 39 height 32
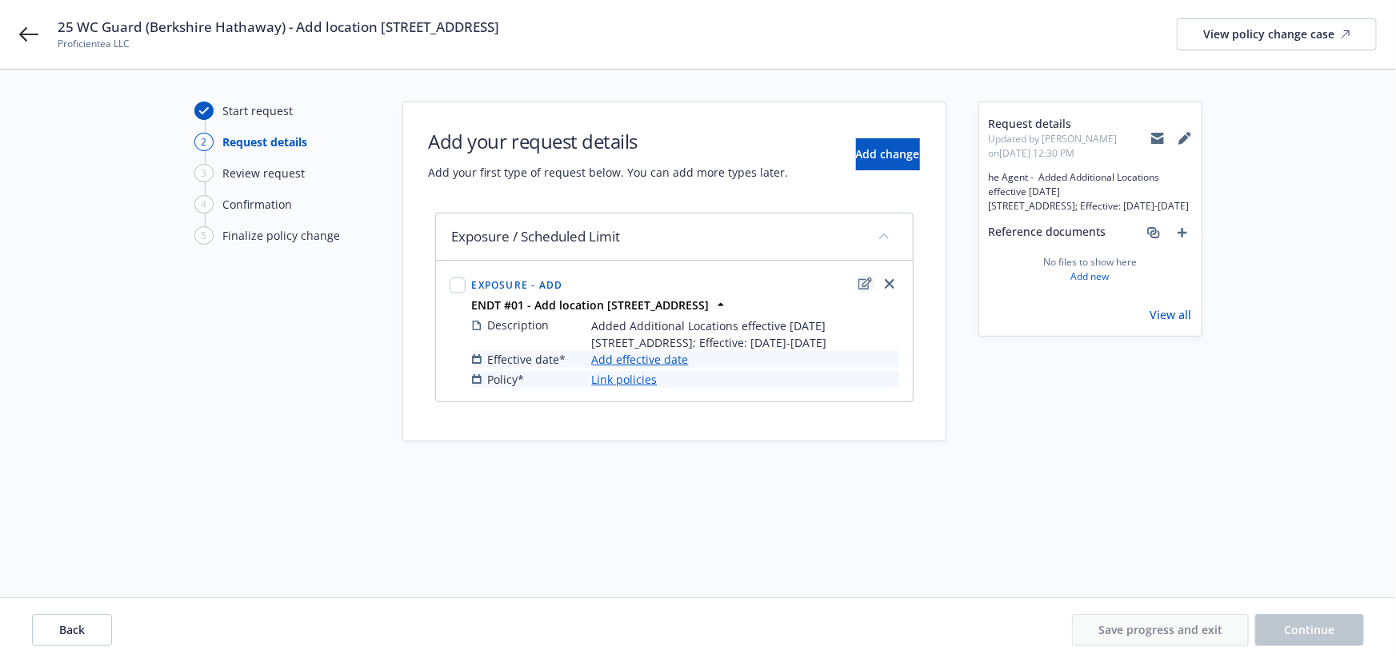
click at [863, 278] on icon "edit" at bounding box center [865, 284] width 14 height 13
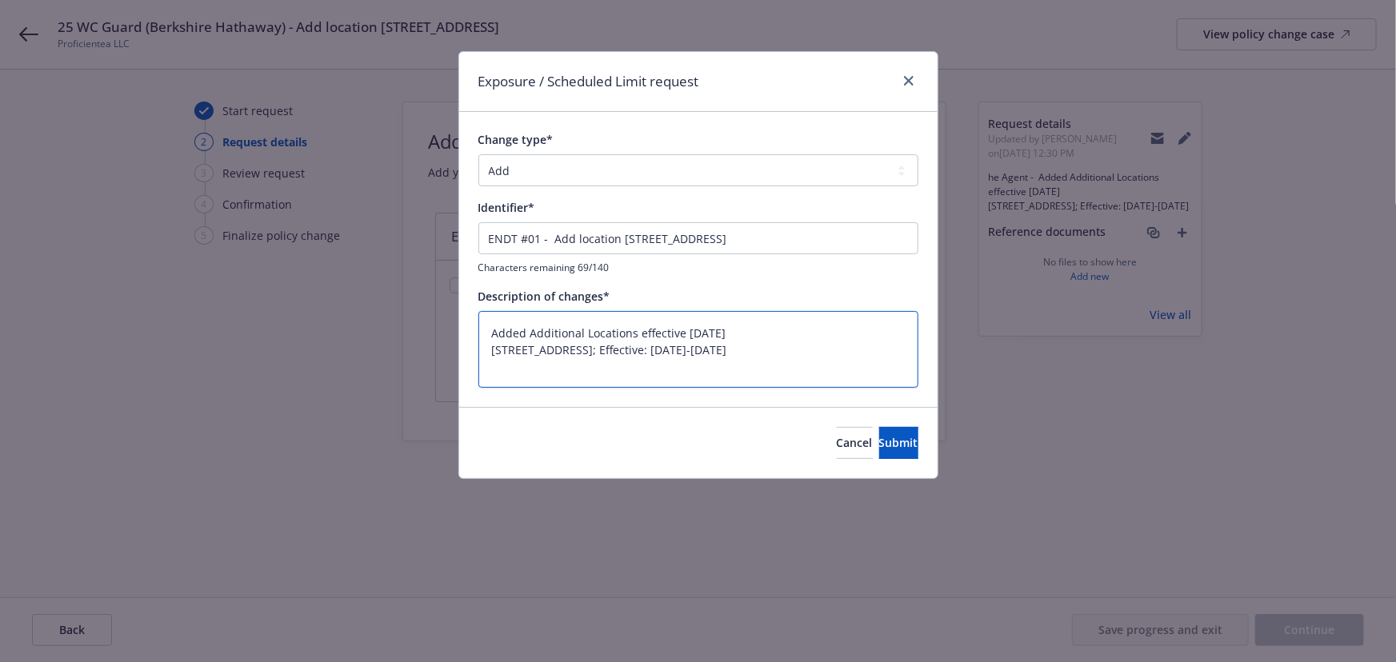
click at [742, 350] on textarea "Added Additional Locations effective [DATE] [STREET_ADDRESS]; Effective: [DATE]…" at bounding box center [698, 350] width 440 height 78
type textarea "x"
type textarea "Added Additional Locations effective [DATE] [STREET_ADDRESS]; Effective: [DATE]…"
click at [888, 445] on span "Submit" at bounding box center [898, 442] width 39 height 15
type textarea "x"
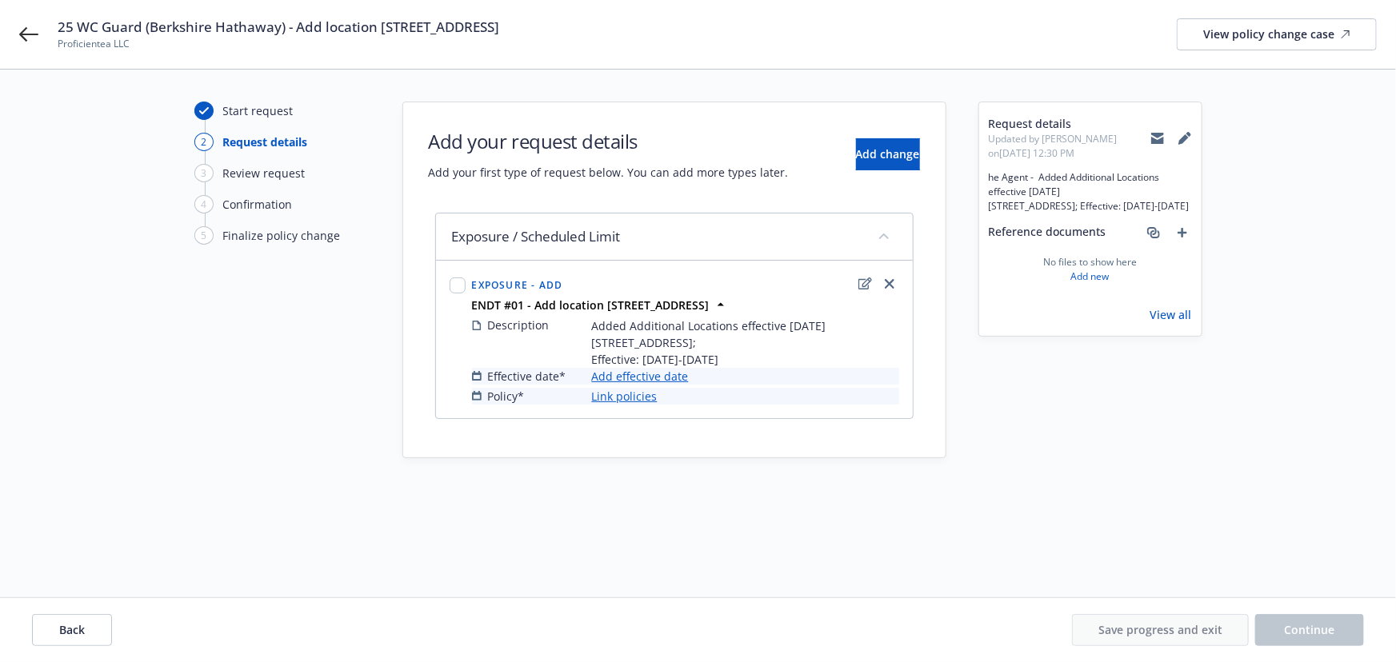
click at [641, 373] on link "Add effective date" at bounding box center [640, 376] width 97 height 17
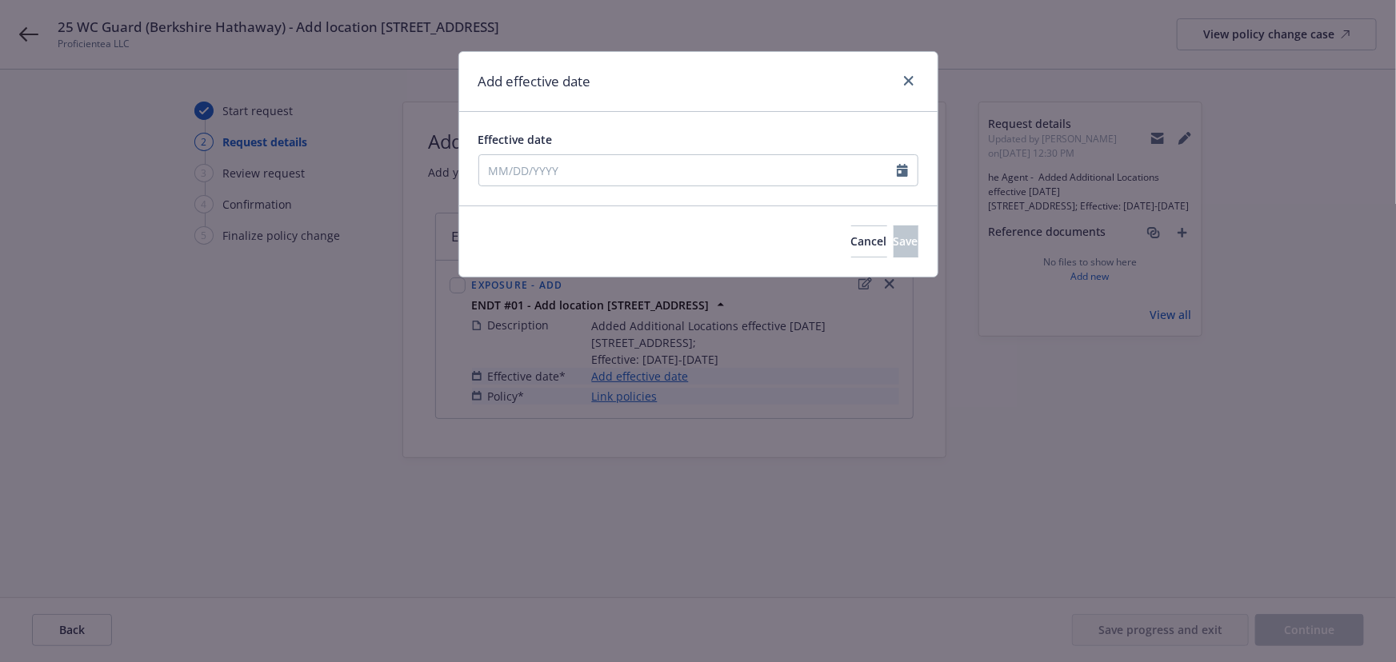
click at [533, 150] on div "Effective date" at bounding box center [698, 158] width 440 height 55
select select "9"
click at [544, 164] on input "Effective date" at bounding box center [688, 170] width 418 height 30
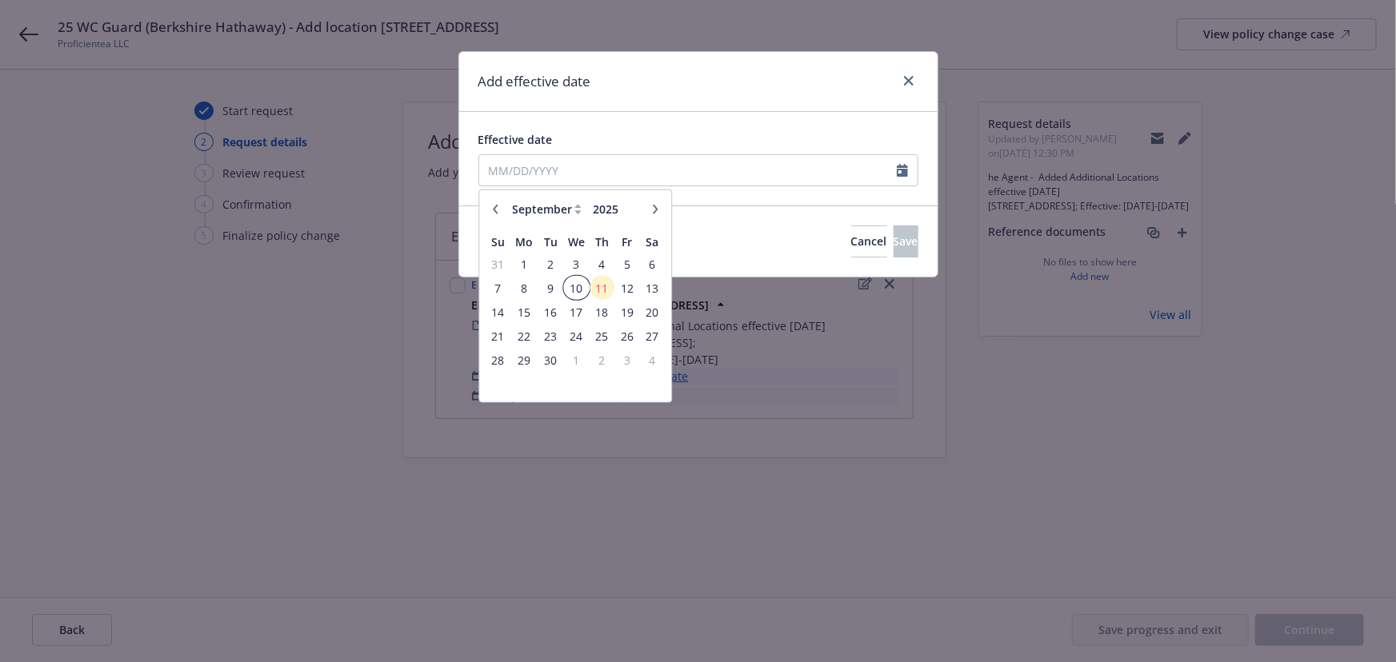
click at [582, 286] on span "10" at bounding box center [576, 288] width 23 height 20
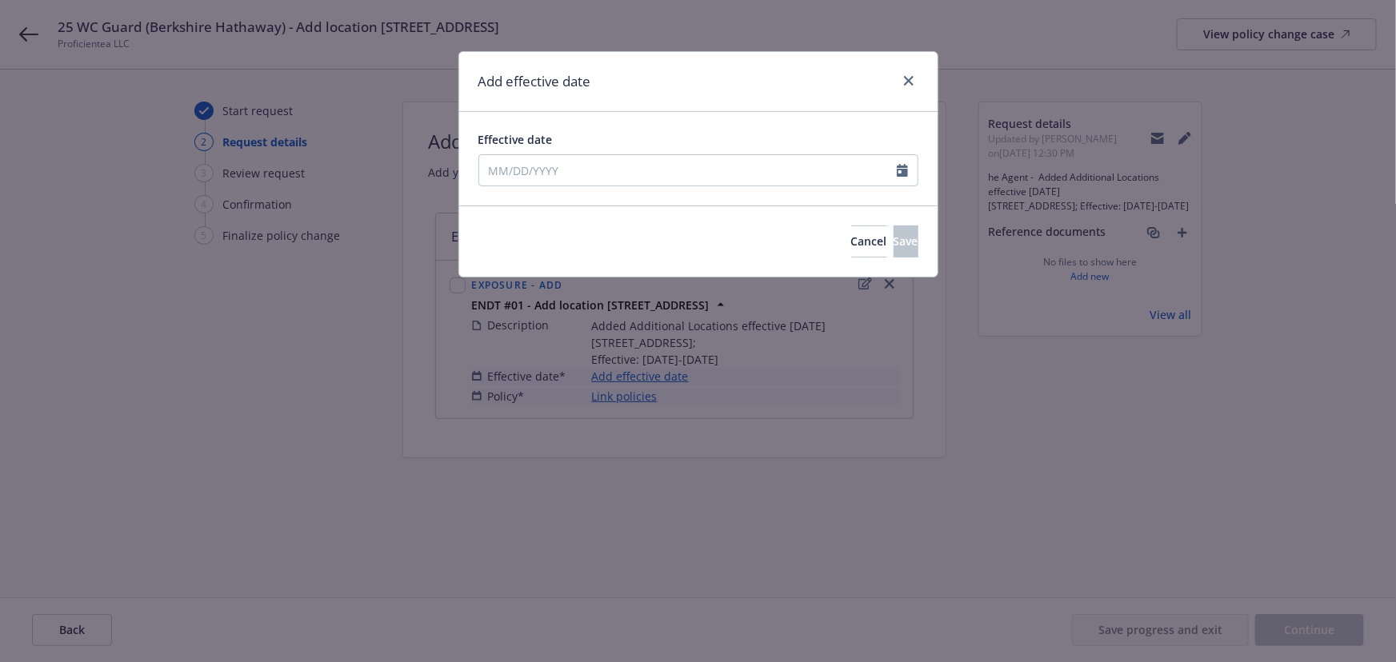
type input "[DATE]"
click at [703, 52] on div "Add effective date" at bounding box center [698, 82] width 478 height 60
click at [894, 240] on button "Save" at bounding box center [906, 242] width 25 height 32
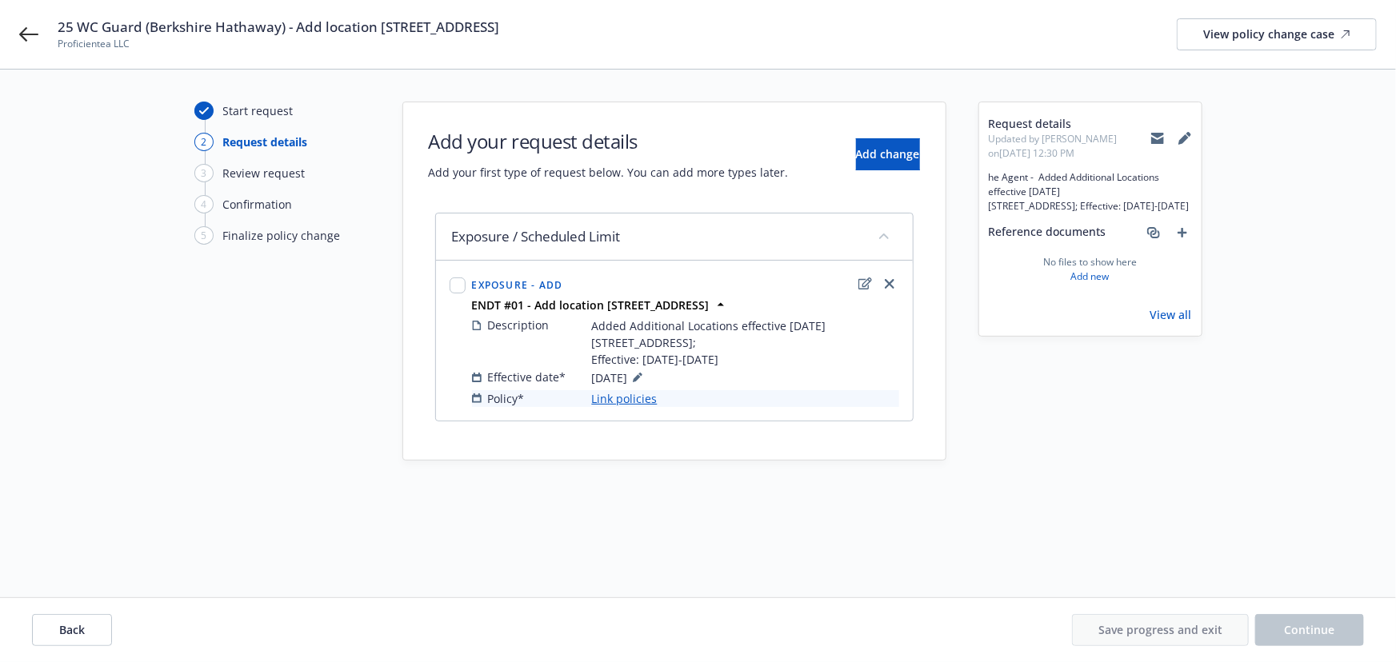
click at [638, 401] on link "Link policies" at bounding box center [625, 398] width 66 height 17
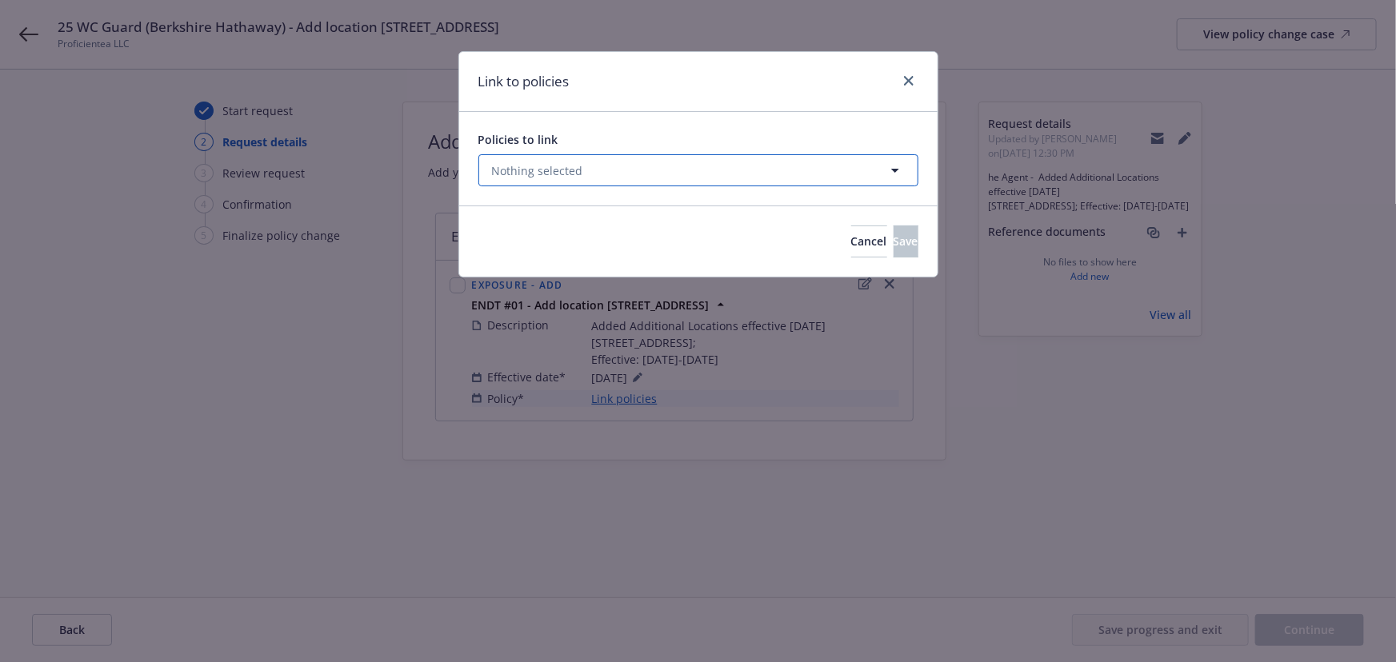
click at [558, 170] on span "Nothing selected" at bounding box center [537, 170] width 91 height 17
select select "ACTIVE"
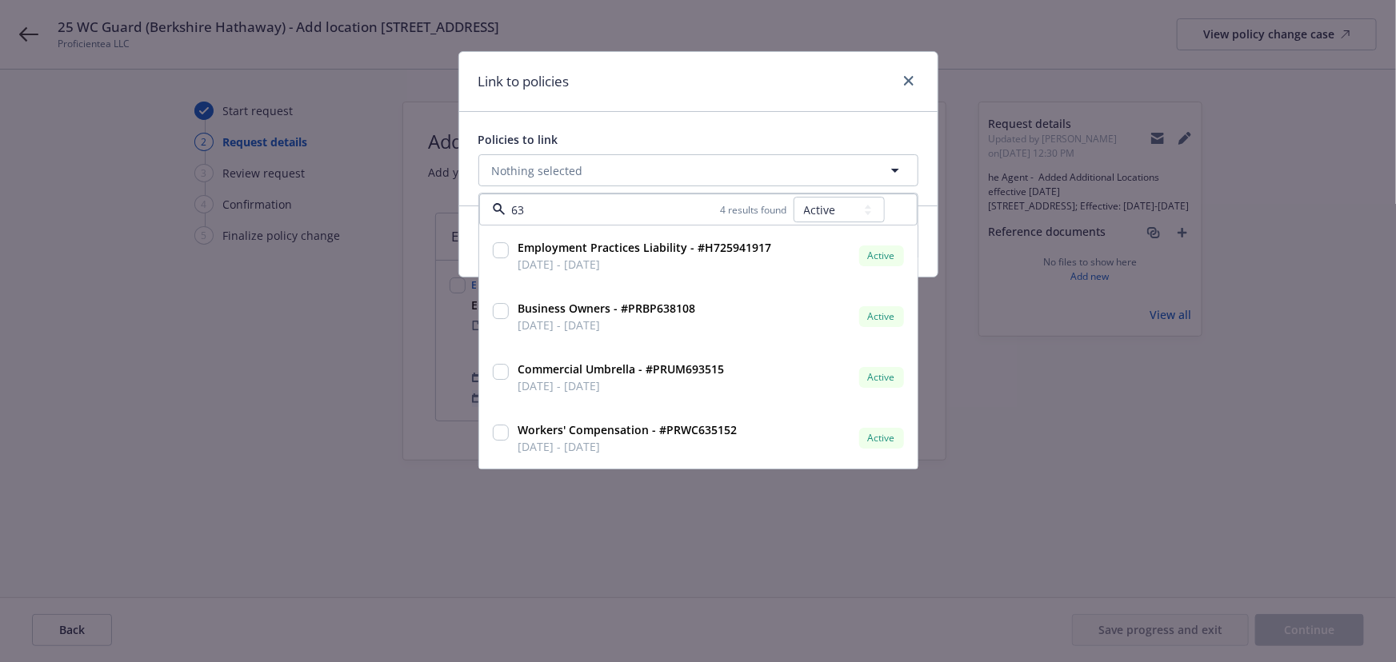
type input "635"
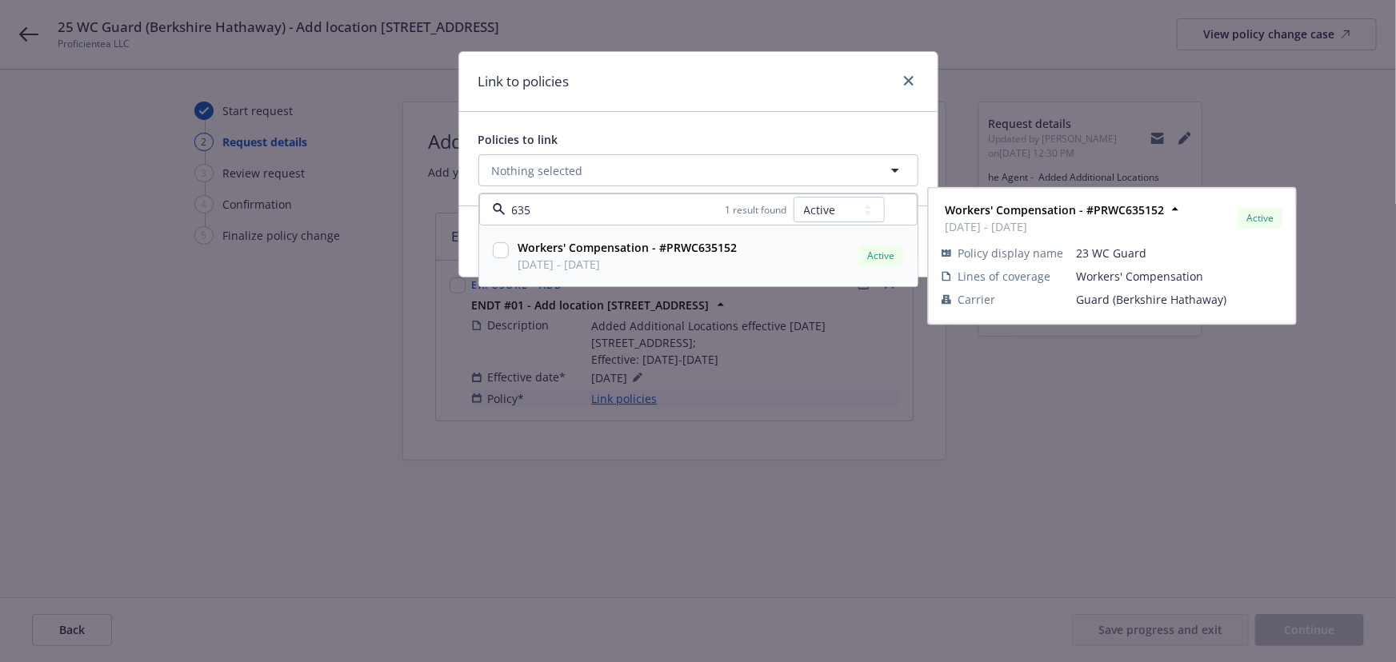
click at [497, 254] on input "checkbox" at bounding box center [501, 251] width 16 height 16
checkbox input "true"
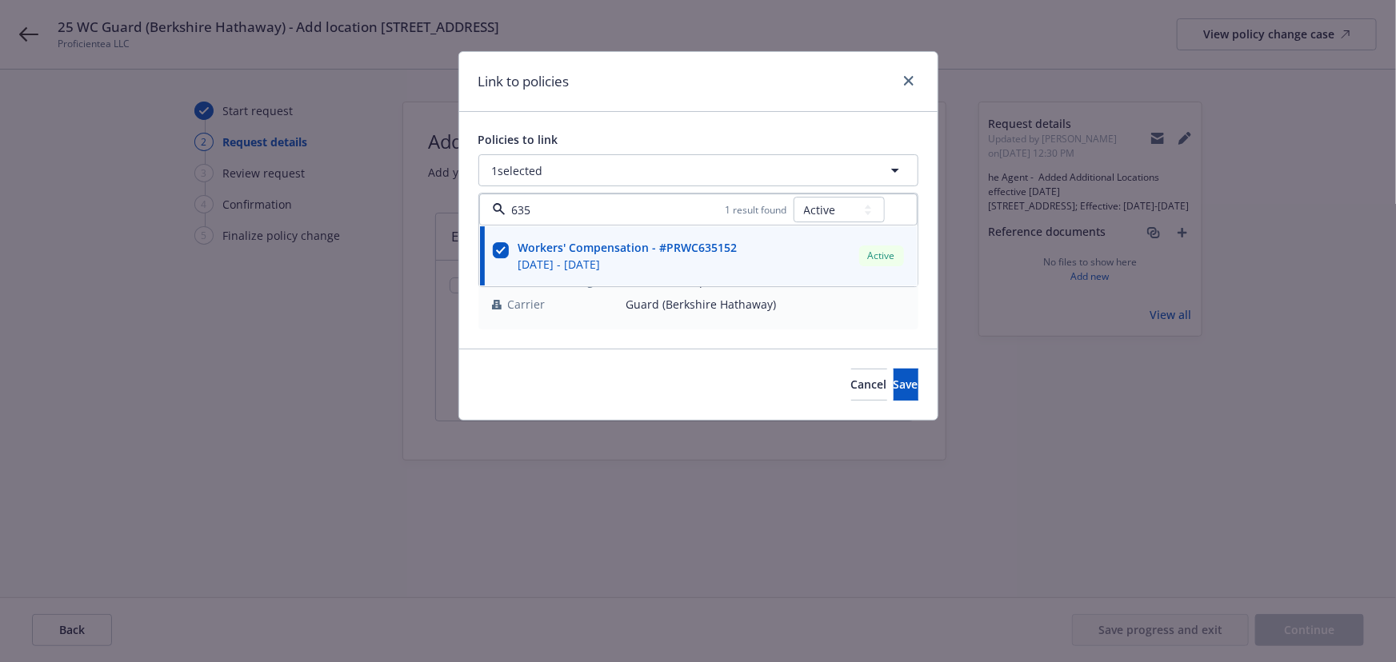
type input "635"
click at [631, 56] on div "Link to policies" at bounding box center [698, 82] width 478 height 60
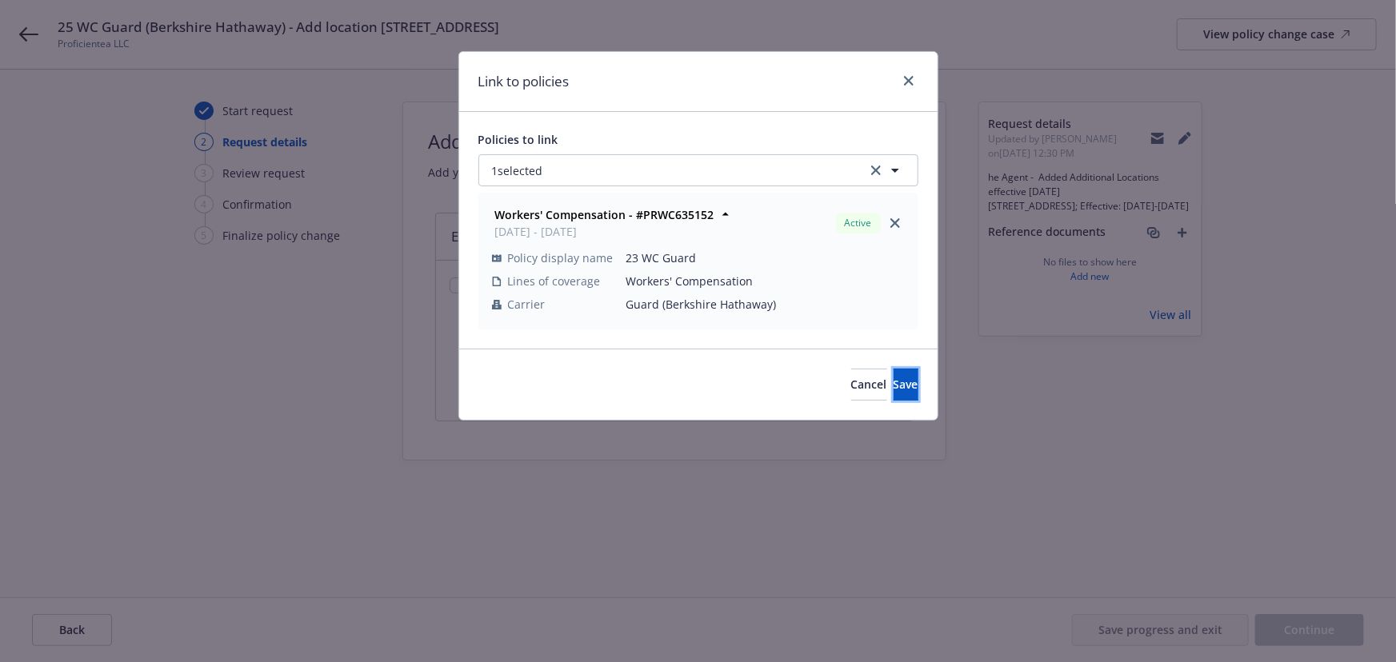
click at [902, 394] on button "Save" at bounding box center [906, 385] width 25 height 32
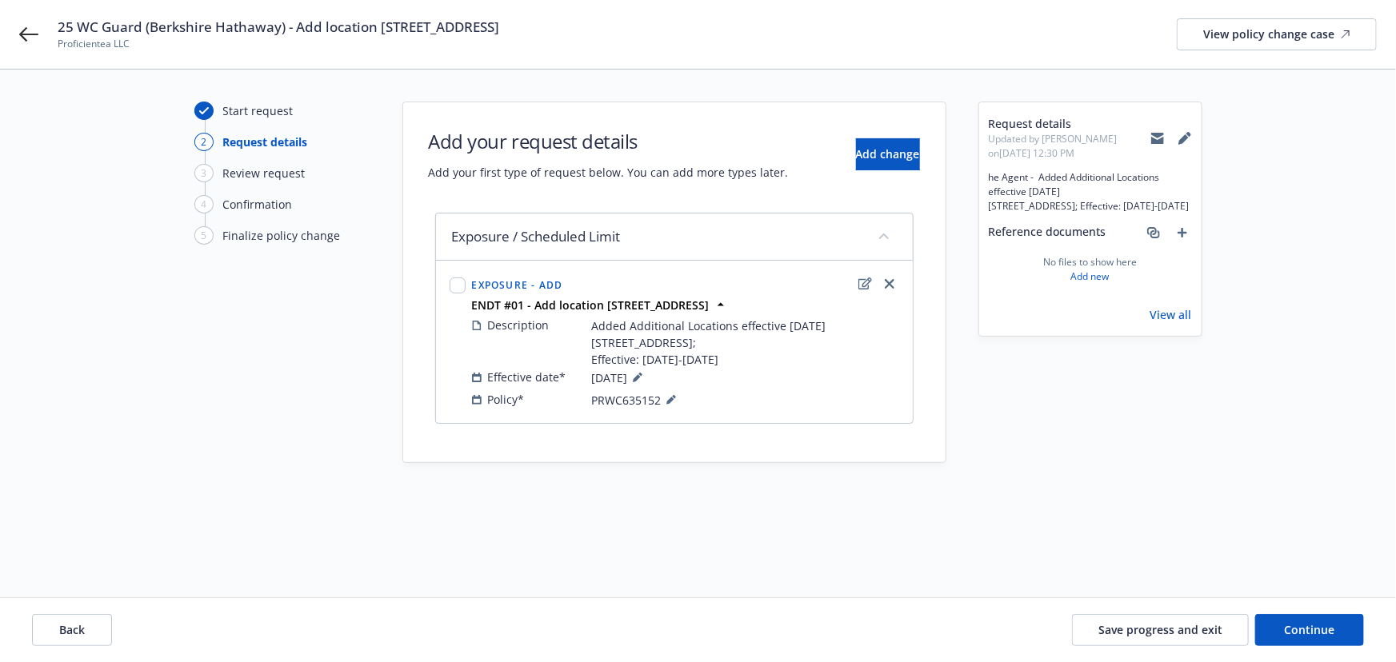
click at [1316, 612] on div "Back Save progress and exit Continue" at bounding box center [698, 630] width 1396 height 64
click at [1320, 624] on span "Continue" at bounding box center [1310, 629] width 50 height 15
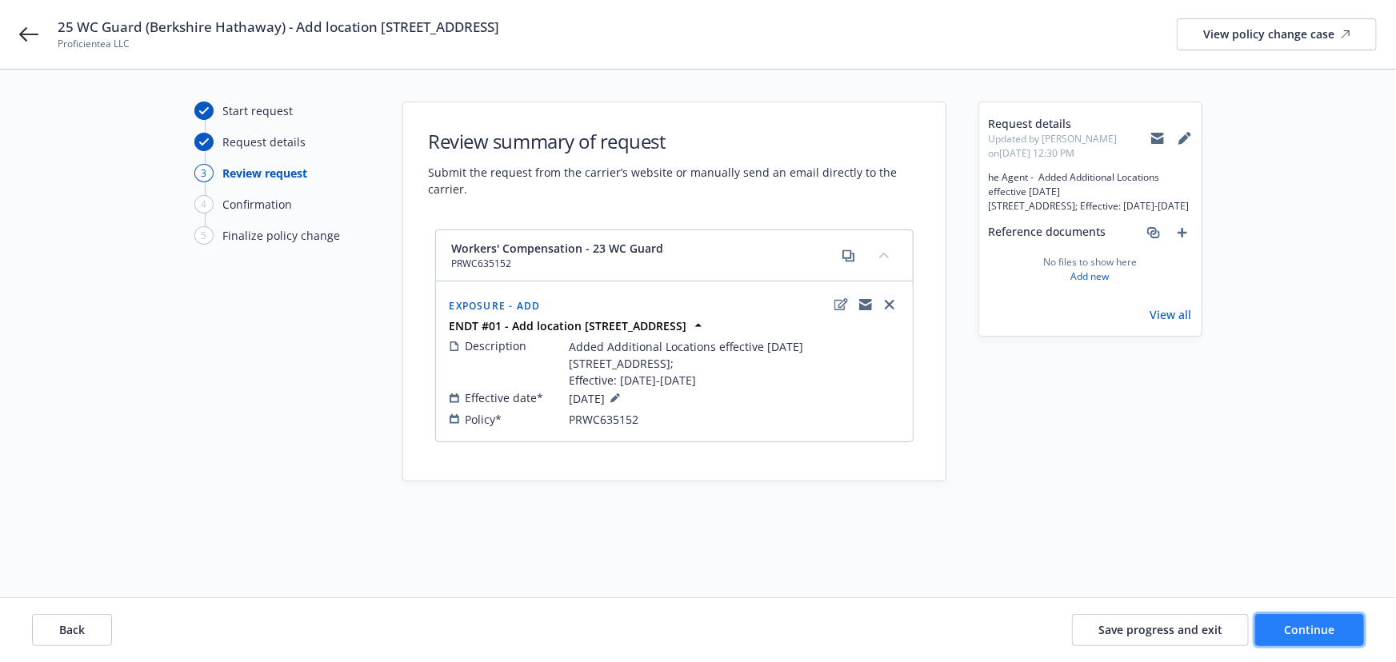
click at [1320, 624] on span "Continue" at bounding box center [1310, 629] width 50 height 15
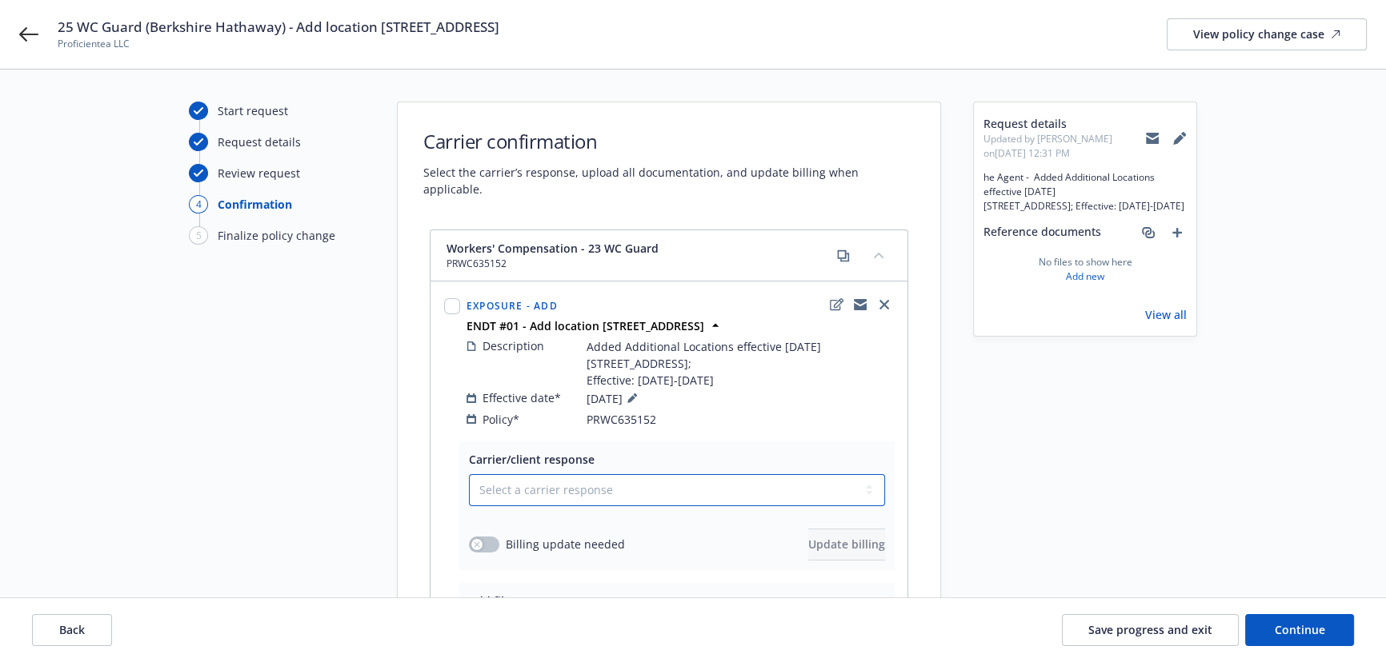
click at [566, 478] on select "Select a carrier response Accepted Accepted with revision No endorsement needed…" at bounding box center [677, 490] width 416 height 32
select select "ACCEPTED"
click at [469, 474] on select "Select a carrier response Accepted Accepted with revision No endorsement needed…" at bounding box center [677, 490] width 416 height 32
click at [483, 529] on div "Billing update needed Update billing" at bounding box center [677, 545] width 416 height 32
click at [492, 537] on button "button" at bounding box center [484, 545] width 30 height 16
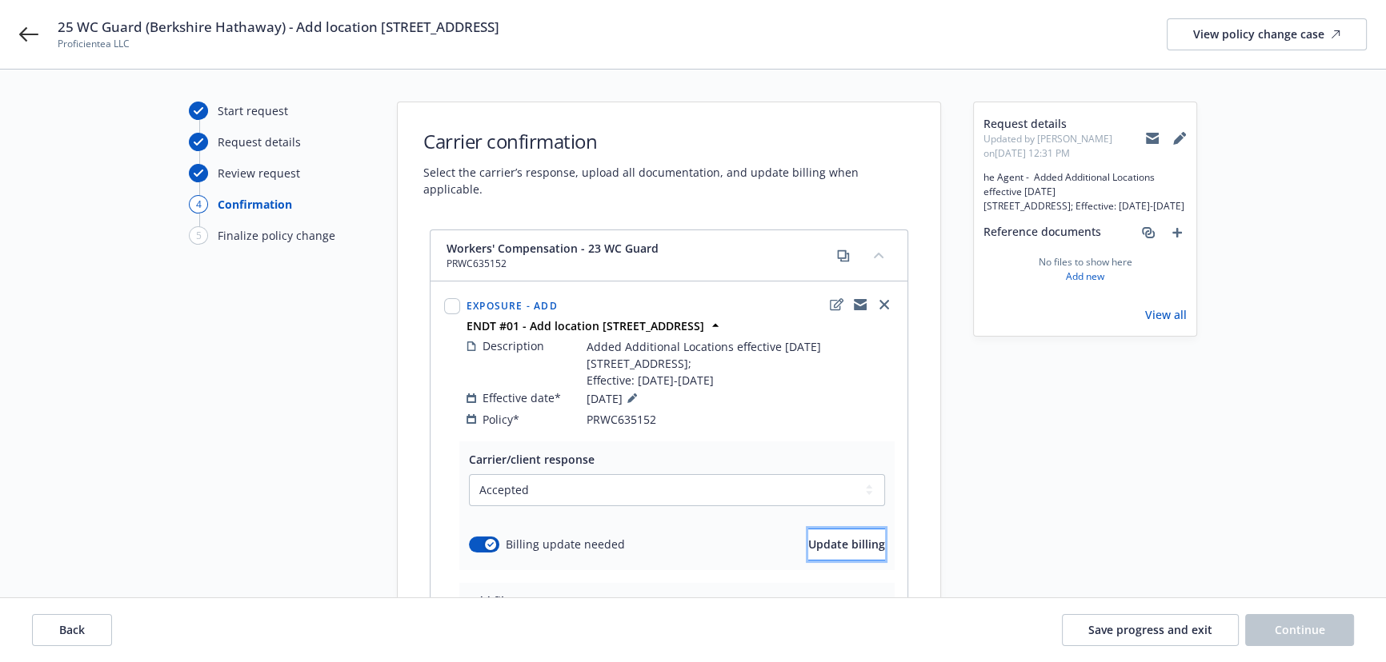
click at [832, 537] on span "Update billing" at bounding box center [846, 544] width 77 height 15
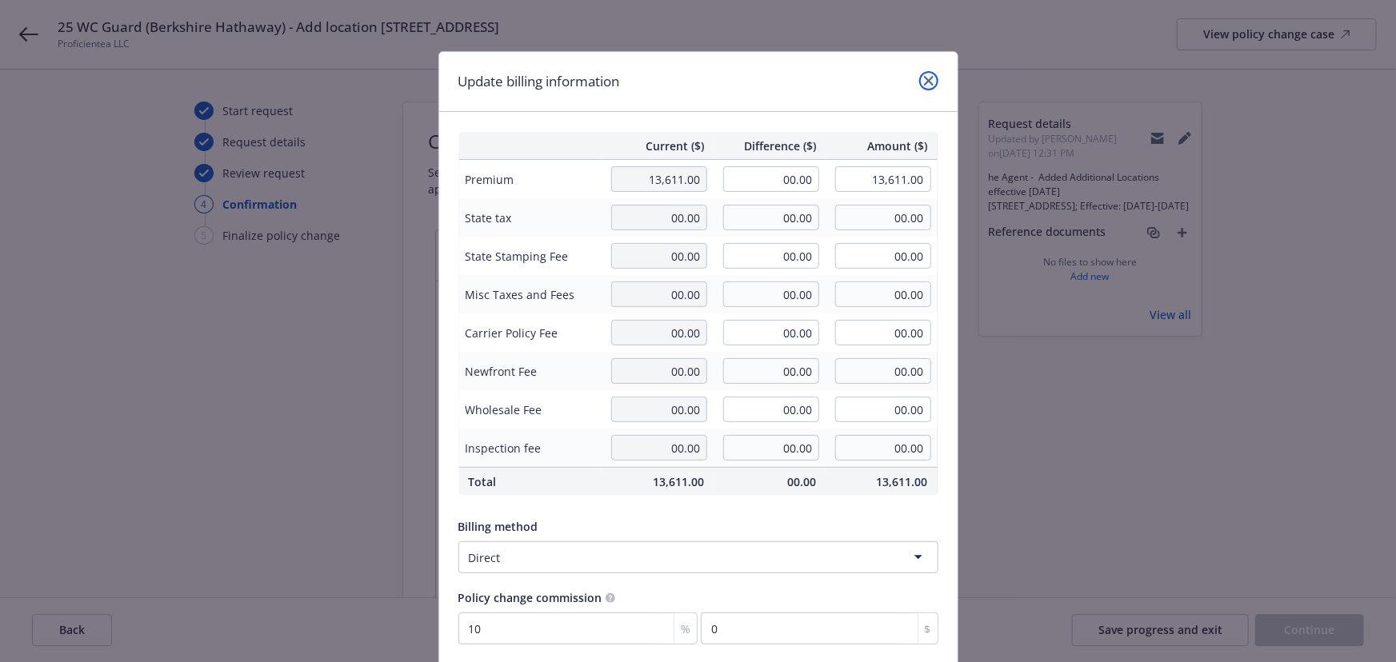
click at [927, 79] on icon "close" at bounding box center [929, 81] width 10 height 10
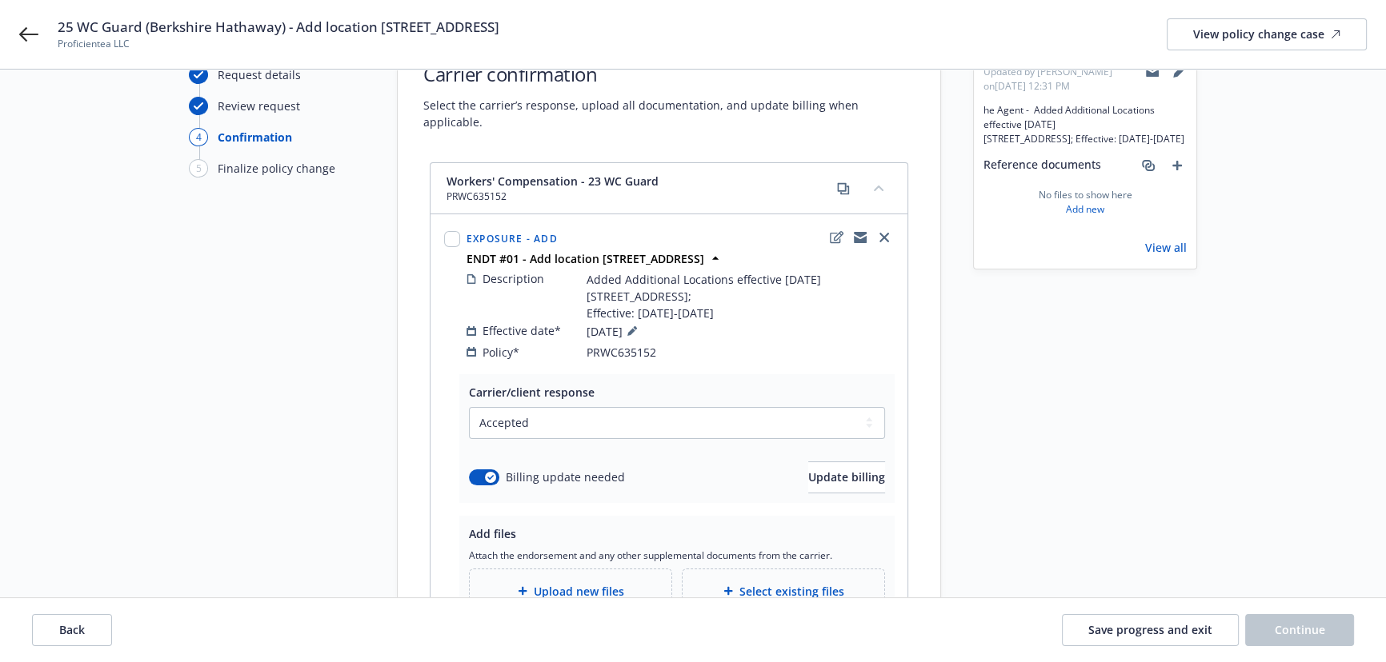
scroll to position [205, 0]
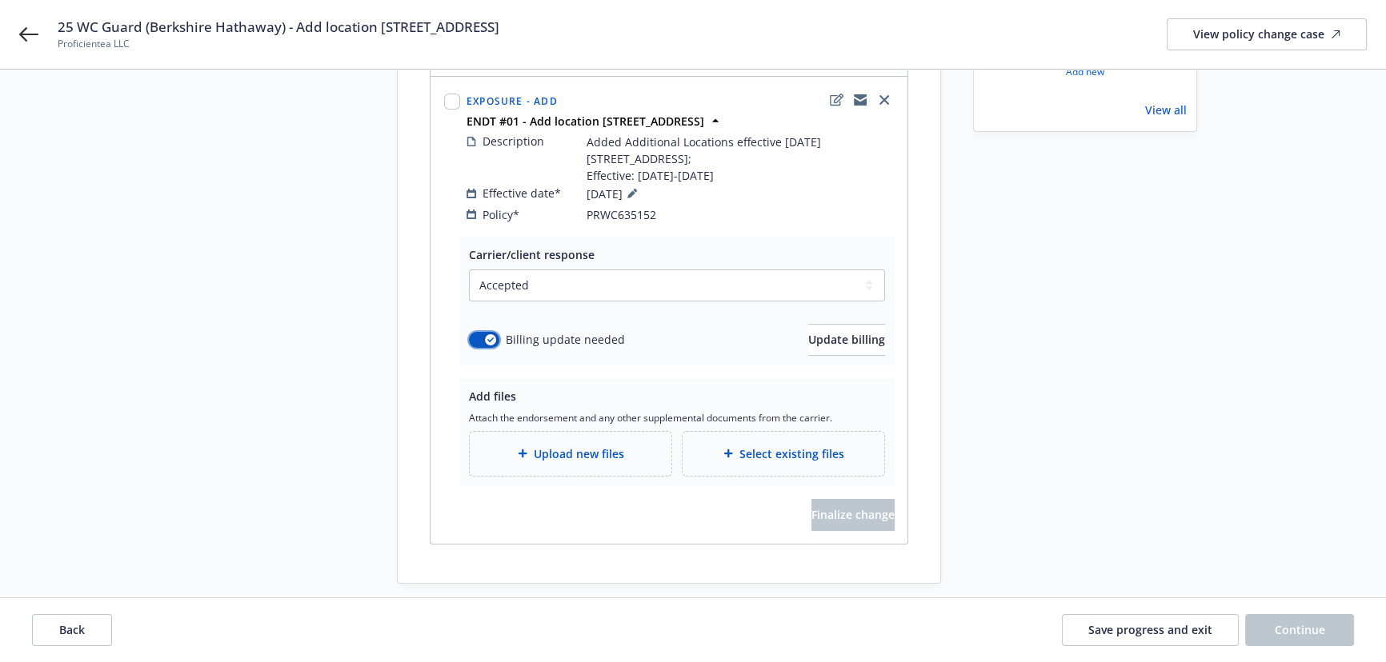
click at [480, 332] on button "button" at bounding box center [484, 340] width 30 height 16
drag, startPoint x: 295, startPoint y: 31, endPoint x: 775, endPoint y: 23, distance: 480.1
click at [775, 23] on div "25 WC Guard (Berkshire Hathaway) - Add location [STREET_ADDRESS] Proficientea L…" at bounding box center [712, 35] width 1309 height 34
copy span "Add location [STREET_ADDRESS]"
click at [1154, 632] on span "Save progress and exit" at bounding box center [1150, 629] width 124 height 15
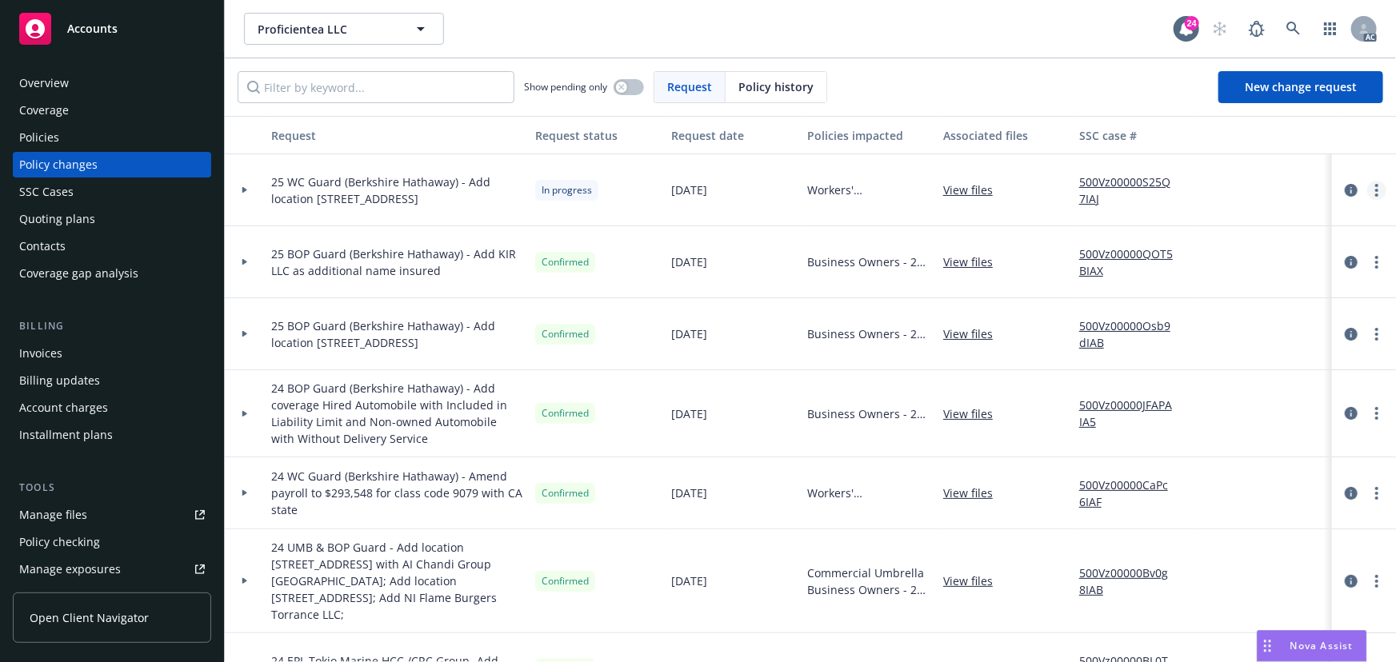
click at [1367, 182] on link "more" at bounding box center [1376, 190] width 19 height 19
click at [1193, 326] on link "Resume workflow" at bounding box center [1238, 318] width 274 height 32
select select "ACCEPTED"
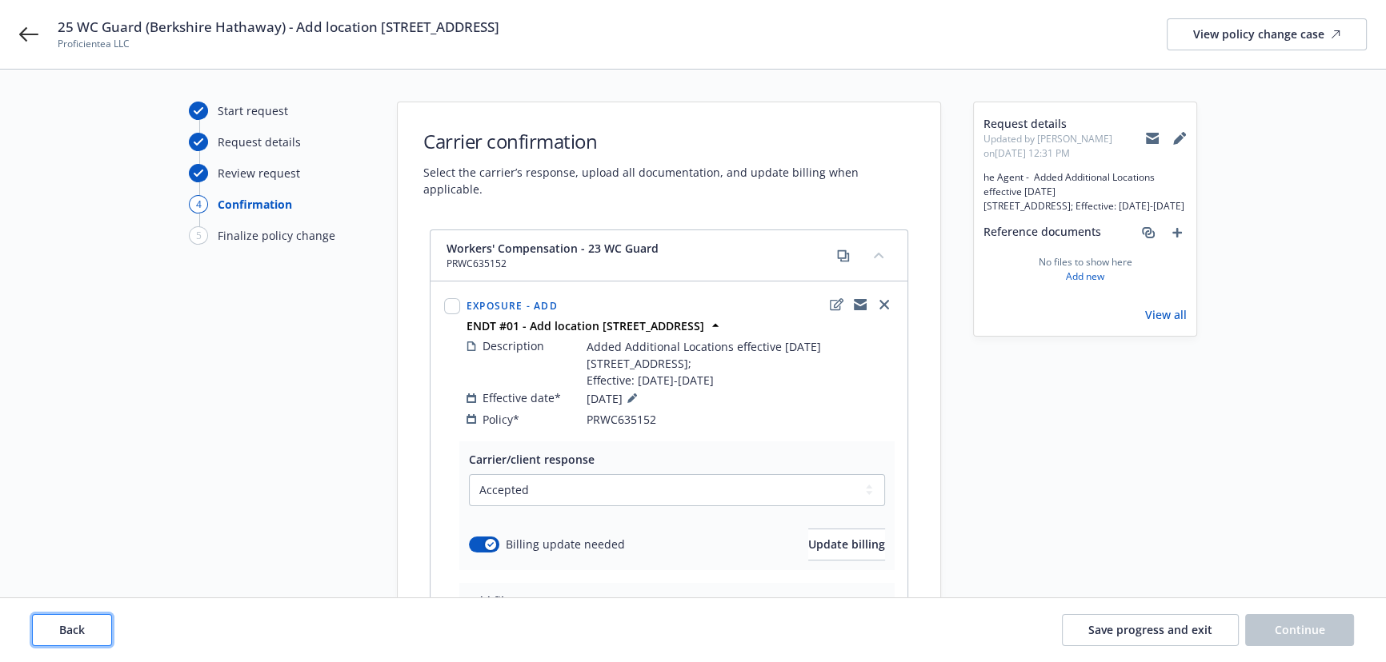
click at [93, 638] on button "Back" at bounding box center [72, 630] width 80 height 32
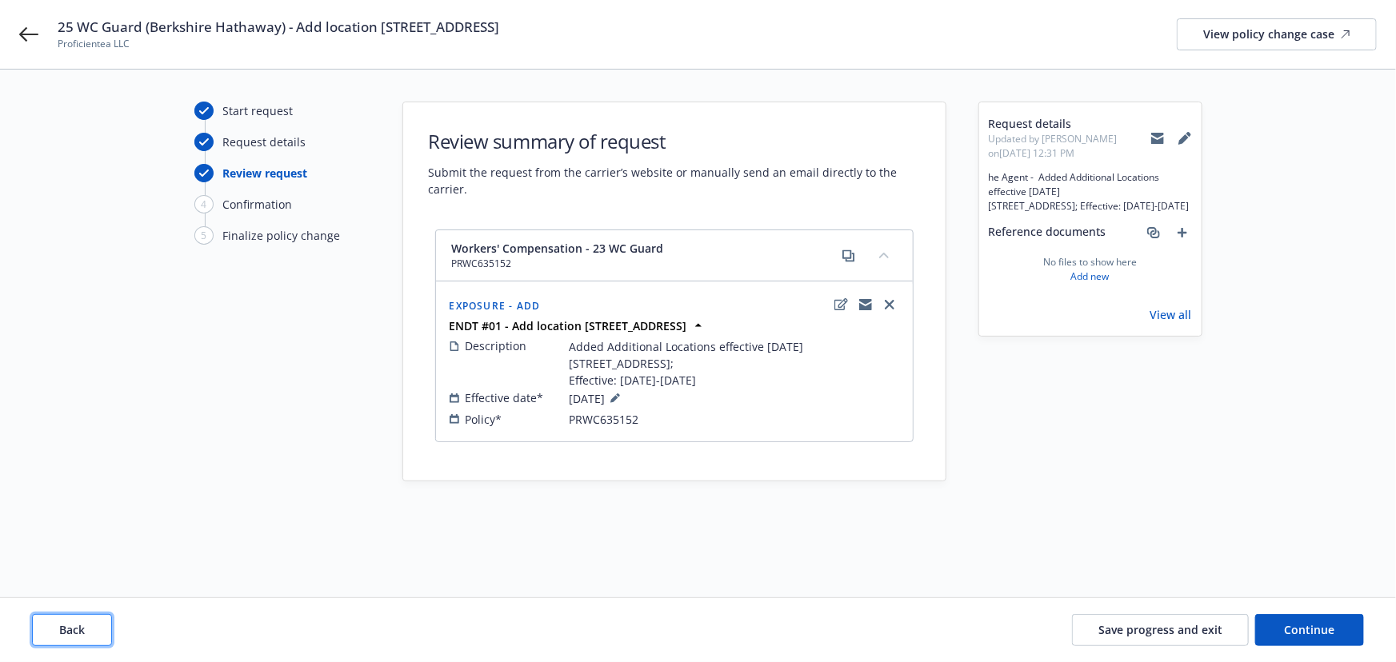
click at [85, 635] on button "Back" at bounding box center [72, 630] width 80 height 32
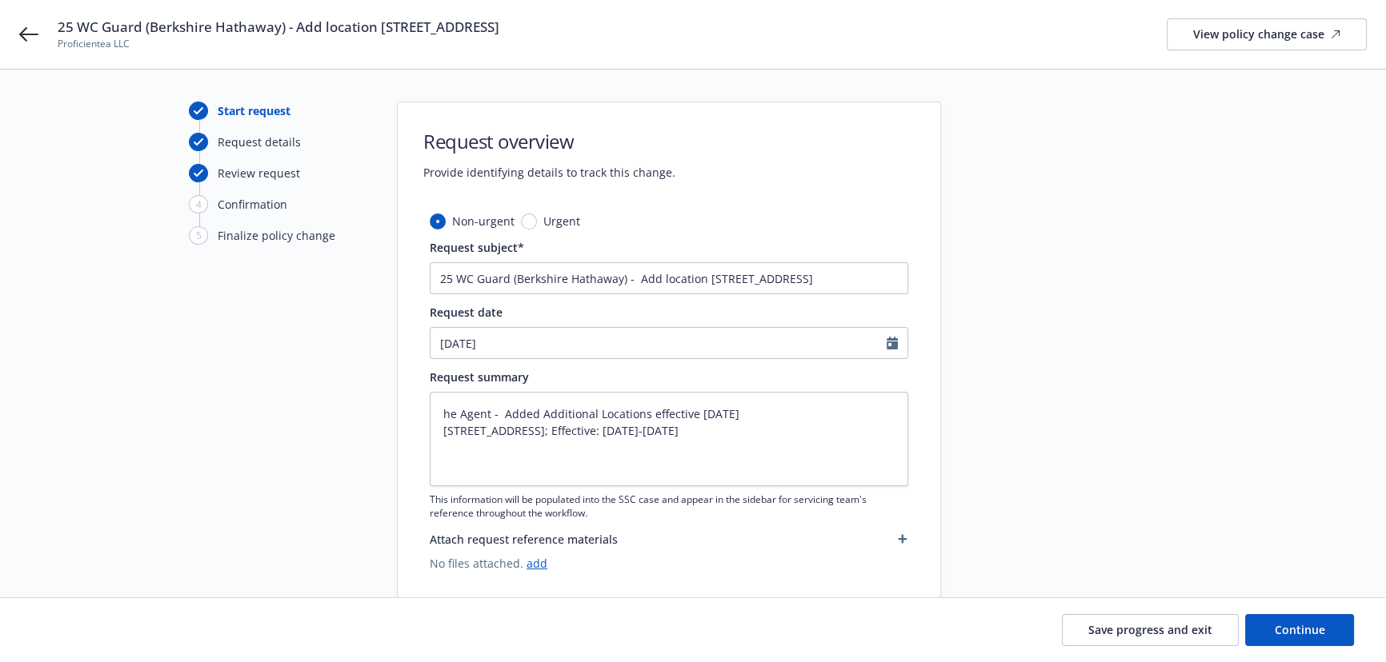
click at [85, 635] on div "Save progress and exit Continue" at bounding box center [693, 630] width 1322 height 32
drag, startPoint x: 494, startPoint y: 413, endPoint x: 354, endPoint y: 394, distance: 141.3
click at [354, 394] on div "Start request Request details Review request 4 Confirmation 5 Finalize policy c…" at bounding box center [692, 350] width 1347 height 497
type textarea "x"
type textarea "Added Additional Locations effective [DATE] [STREET_ADDRESS]; Effective: [DATE]…"
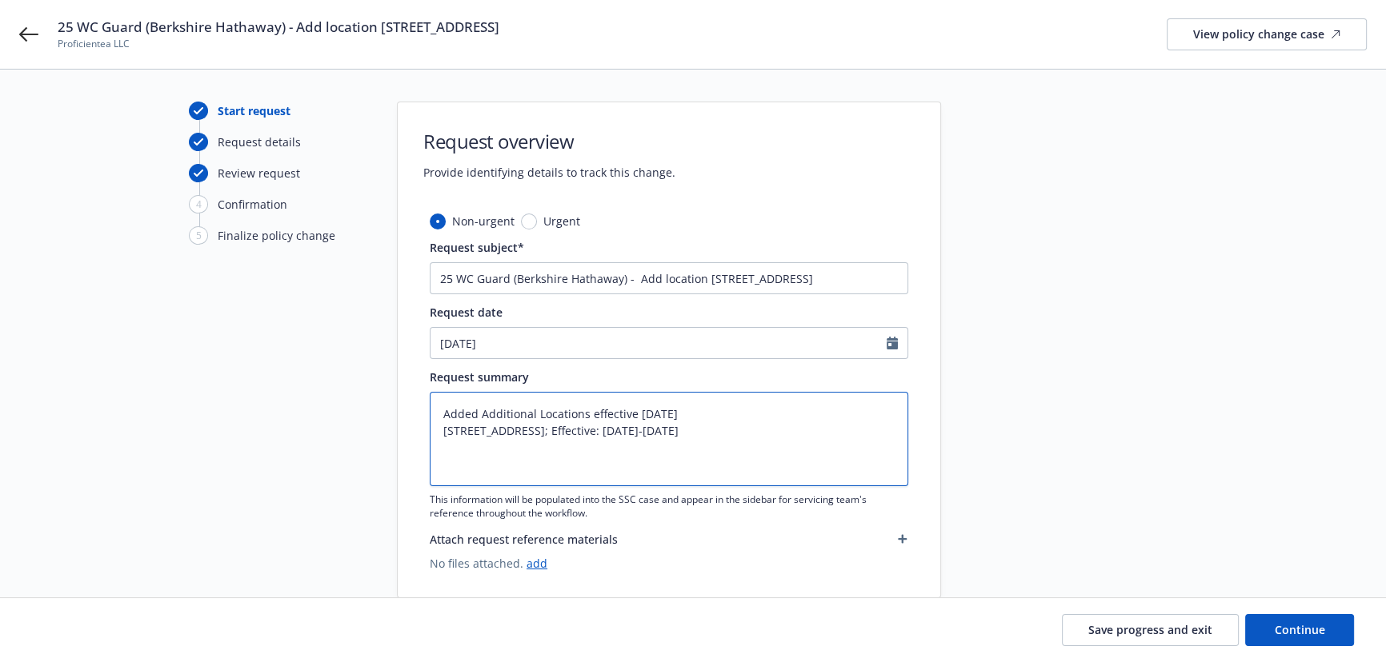
click at [694, 424] on textarea "Added Additional Locations effective [DATE] [STREET_ADDRESS]; Effective: [DATE]…" at bounding box center [669, 439] width 478 height 94
type textarea "x"
type textarea "Added Additional Locations effective [DATE] [STREET_ADDRESS]; Effective: [DATE]…"
click at [446, 434] on textarea "Added Additional Locations effective [DATE] [STREET_ADDRESS]; Effective: [DATE]…" at bounding box center [669, 439] width 478 height 94
type textarea "x"
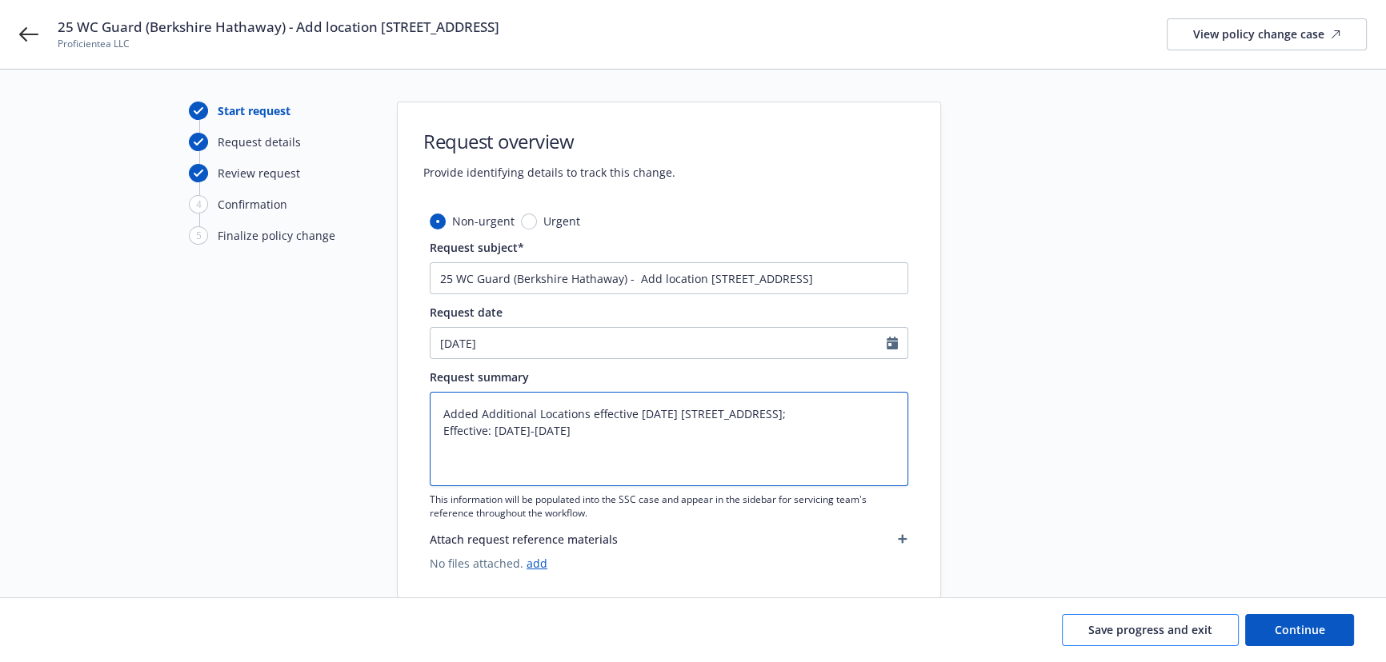
type textarea "Added Additional Locations effective [DATE] [STREET_ADDRESS]; Effective: [DATE]…"
click at [1192, 622] on span "Save progress and exit" at bounding box center [1150, 629] width 124 height 15
type textarea "x"
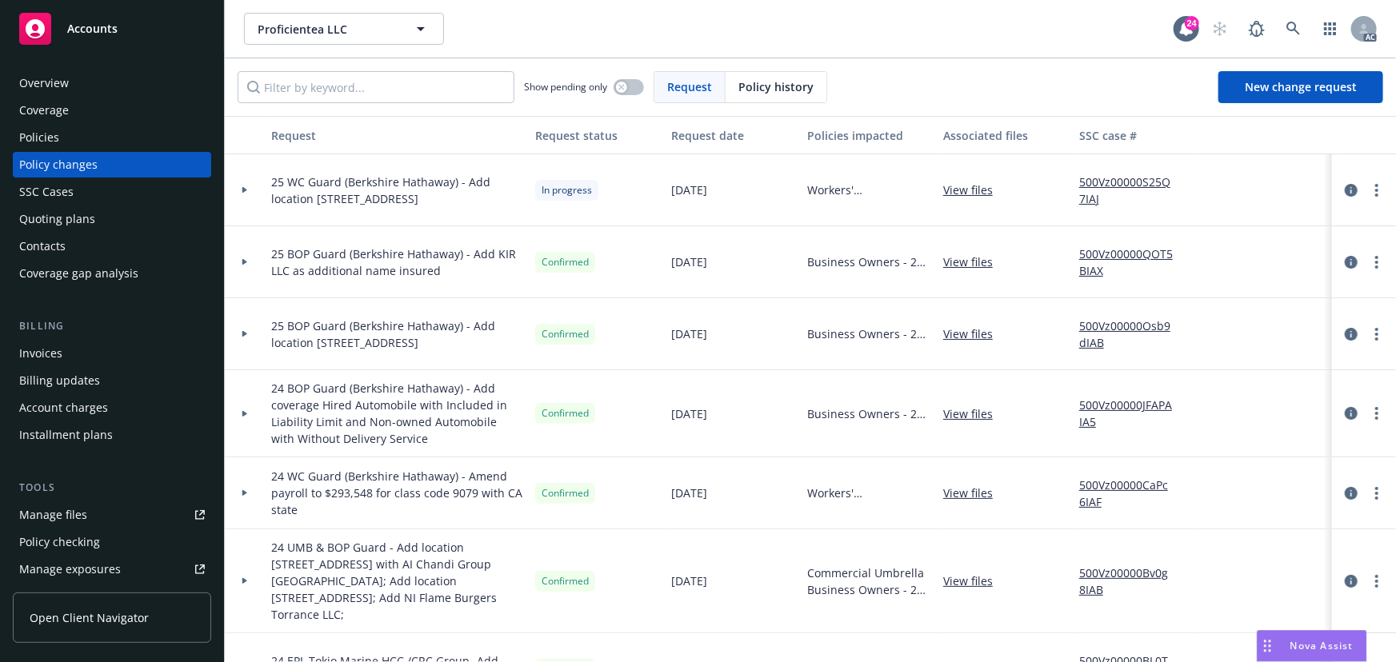
click at [1123, 177] on link "500Vz00000S25Q7IAJ" at bounding box center [1132, 191] width 107 height 34
click at [102, 576] on div "Manage exposures" at bounding box center [70, 570] width 102 height 26
click at [1375, 194] on circle "more" at bounding box center [1376, 195] width 3 height 3
click at [1212, 317] on link "Resume workflow" at bounding box center [1238, 318] width 274 height 32
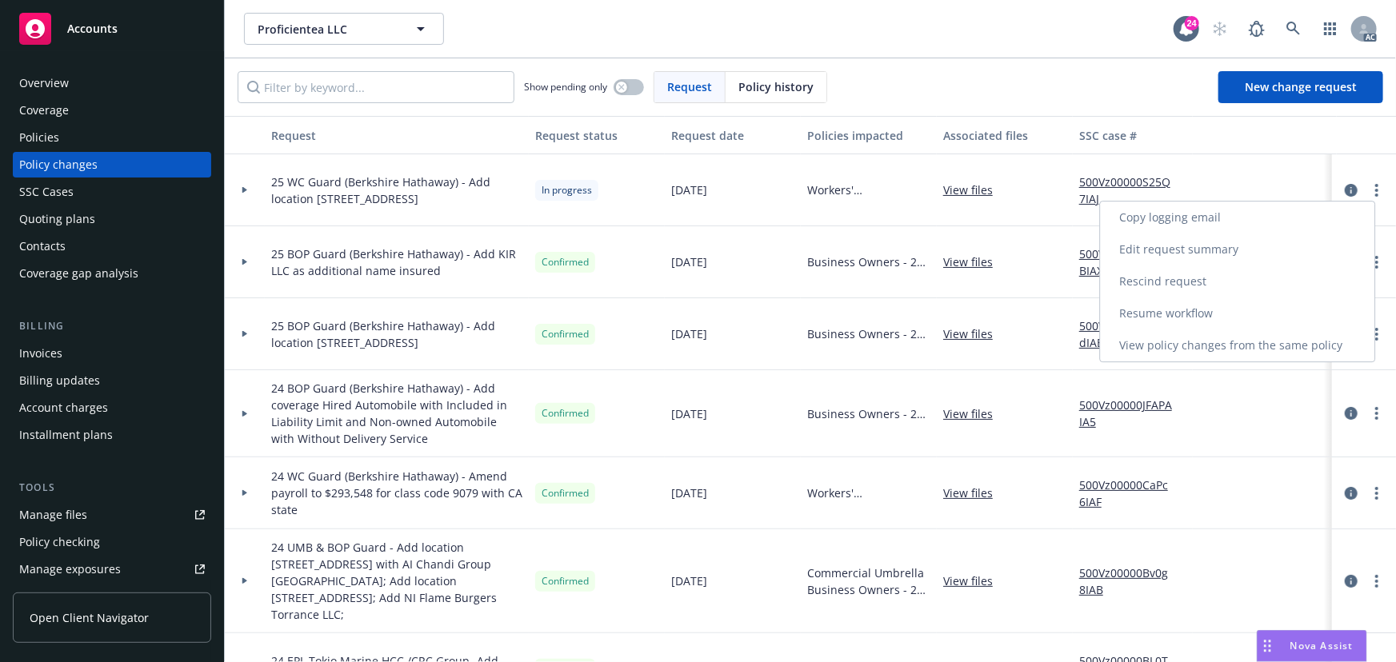
select select "ACCEPTED"
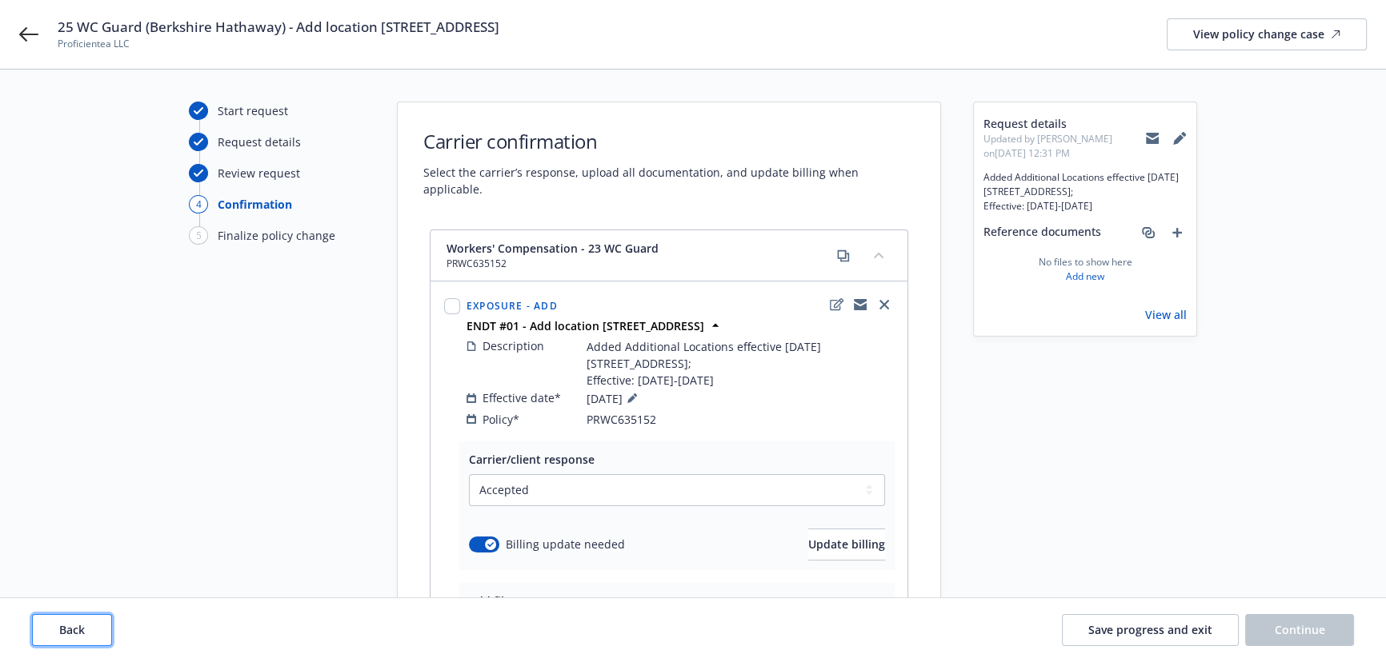
click at [71, 620] on button "Back" at bounding box center [72, 630] width 80 height 32
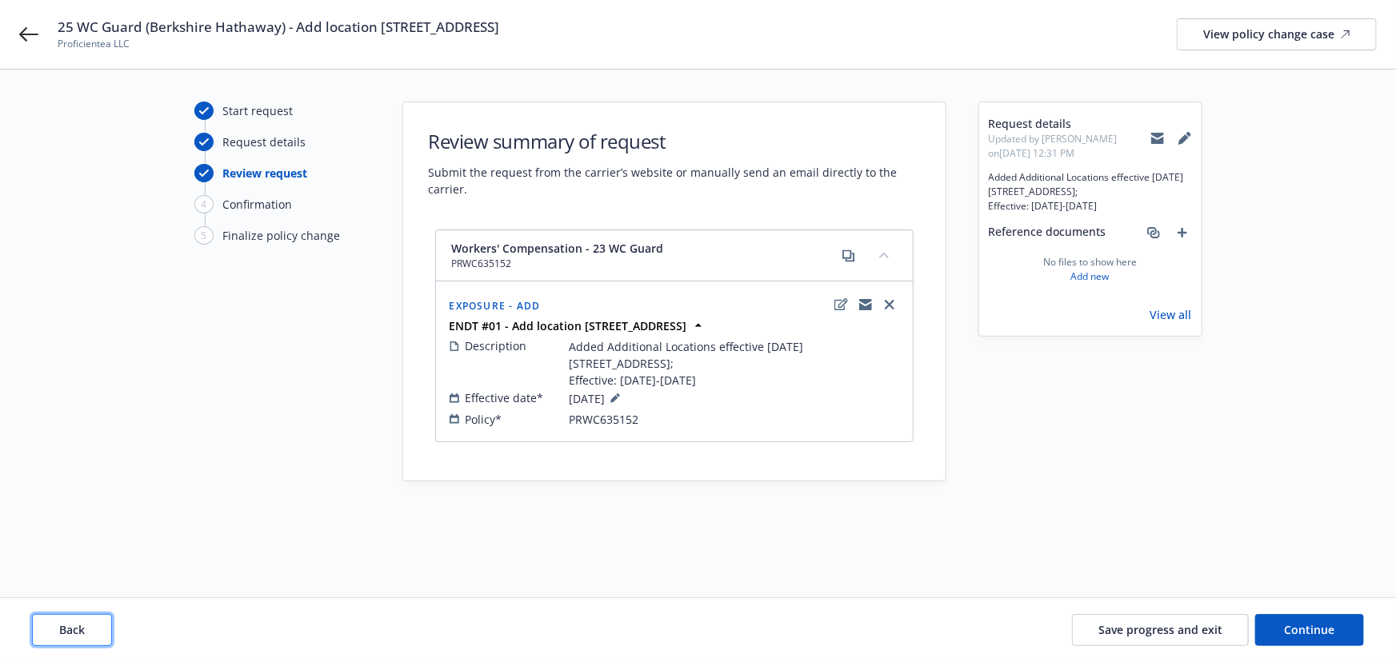
click at [71, 620] on button "Back" at bounding box center [72, 630] width 80 height 32
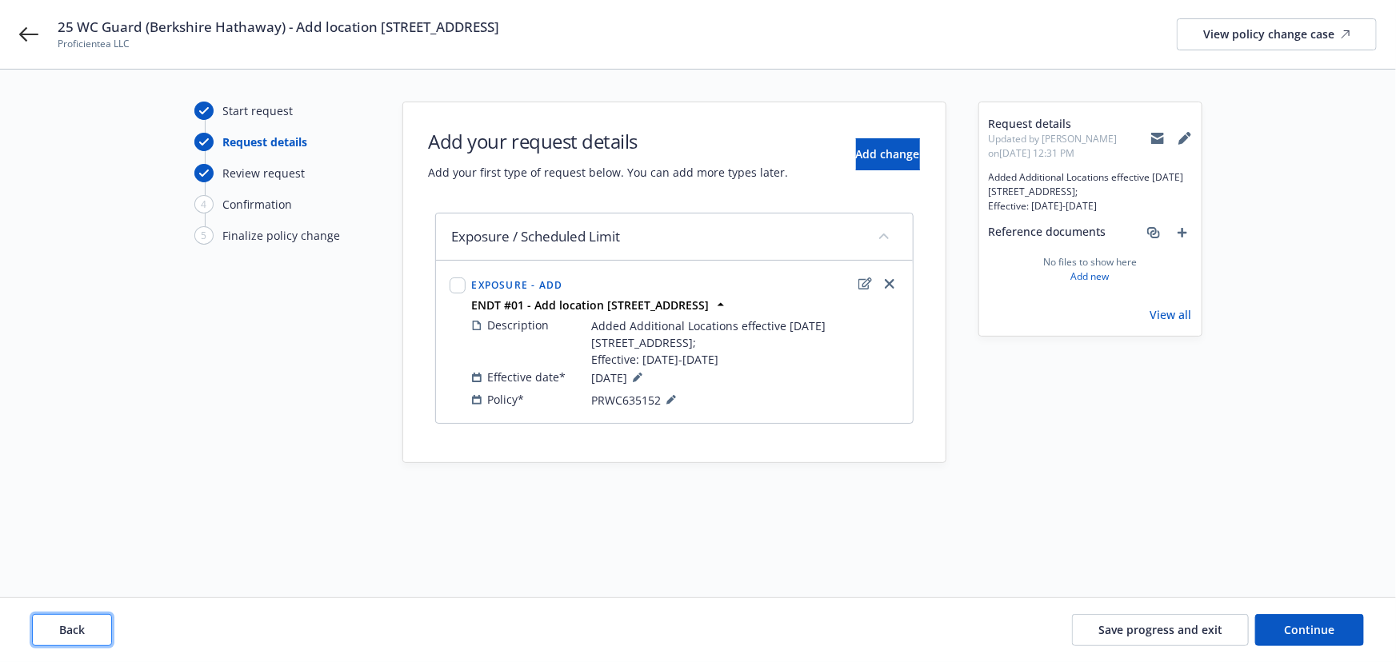
click at [71, 620] on button "Back" at bounding box center [72, 630] width 80 height 32
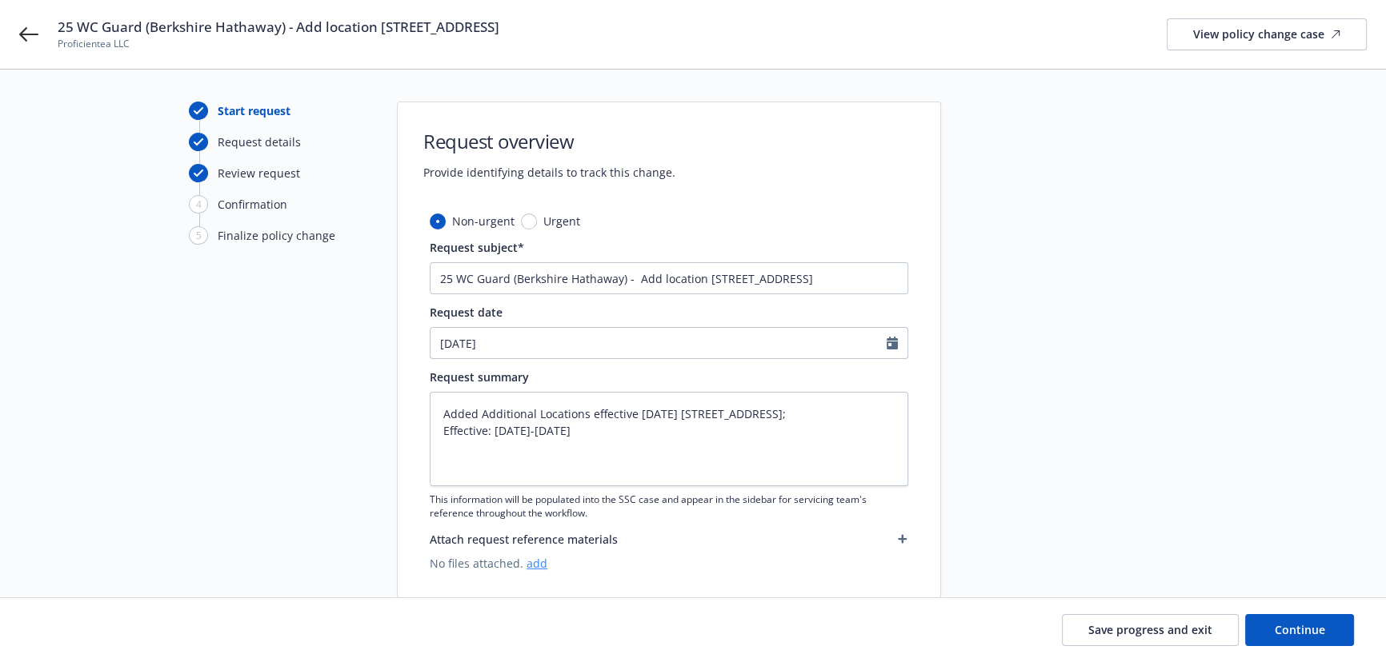
click at [536, 564] on link "add" at bounding box center [536, 563] width 21 height 15
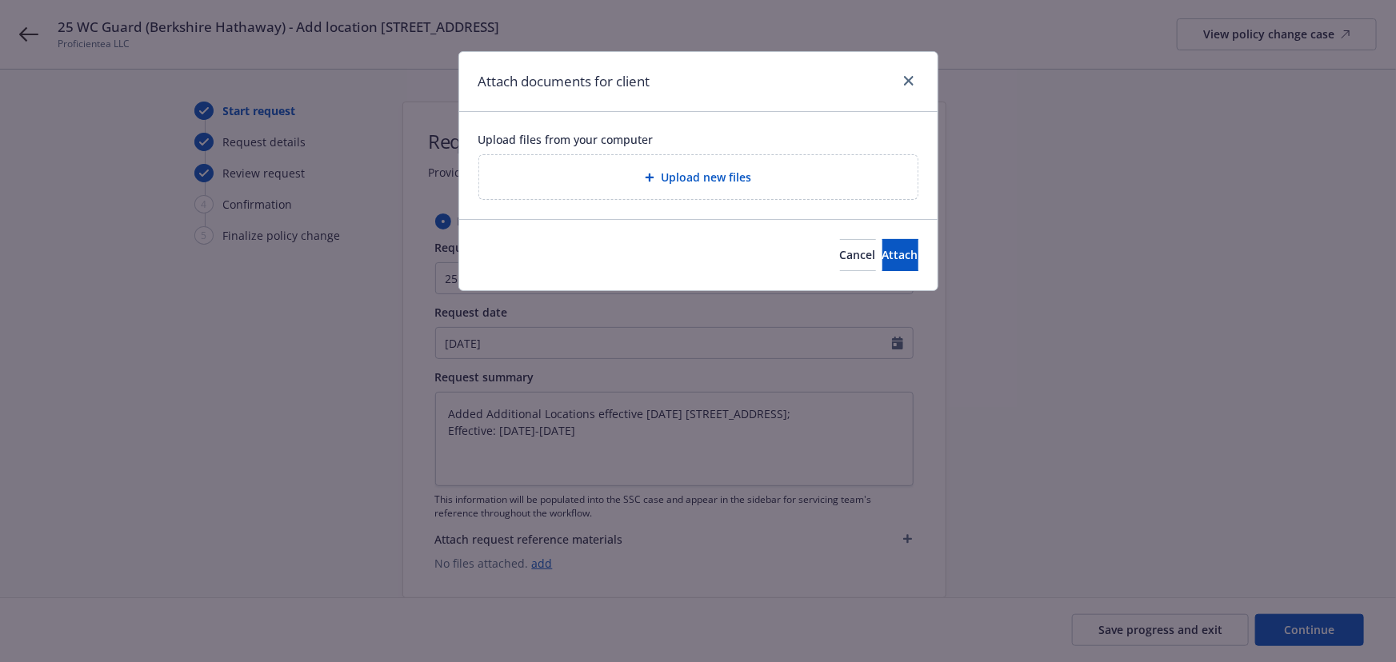
click at [600, 178] on div "Upload new files" at bounding box center [698, 177] width 413 height 18
type textarea "x"
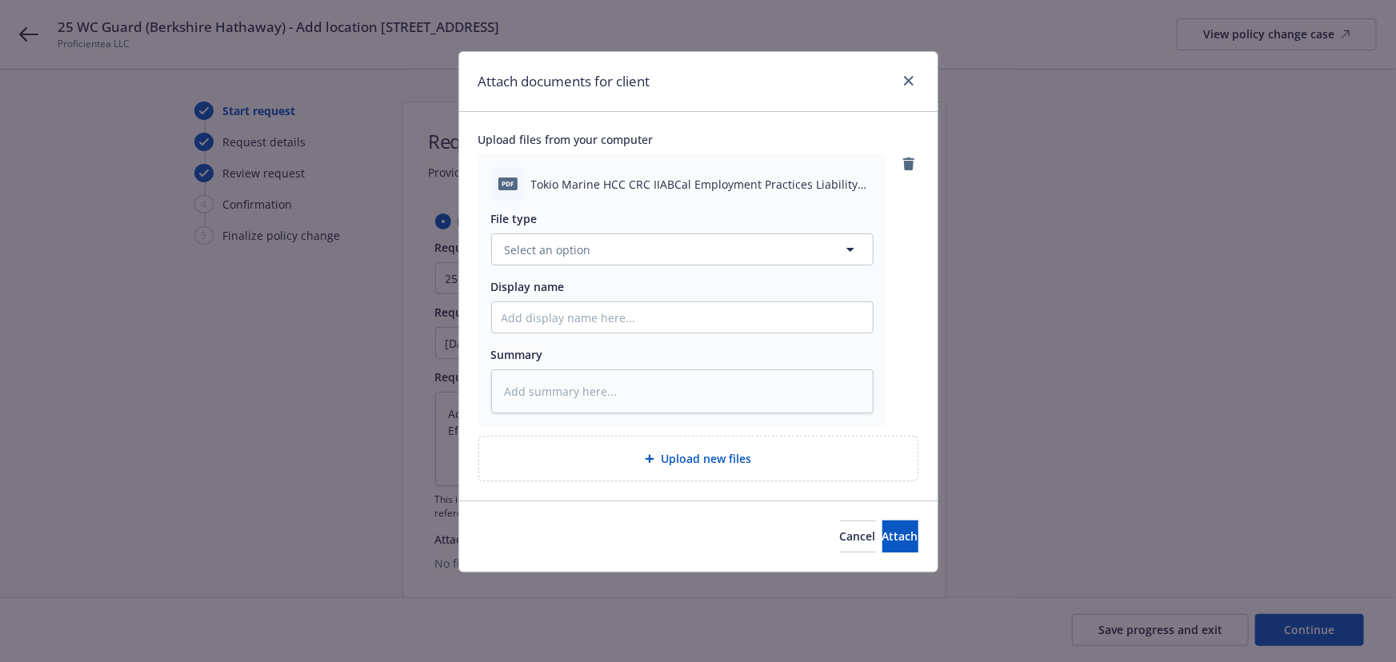
drag, startPoint x: 555, startPoint y: 228, endPoint x: 550, endPoint y: 240, distance: 12.9
click at [554, 228] on div "File type Select an option" at bounding box center [682, 237] width 382 height 55
click at [549, 242] on span "Select an option" at bounding box center [548, 250] width 86 height 17
type input "other"
click at [572, 293] on div "Other" at bounding box center [683, 294] width 362 height 23
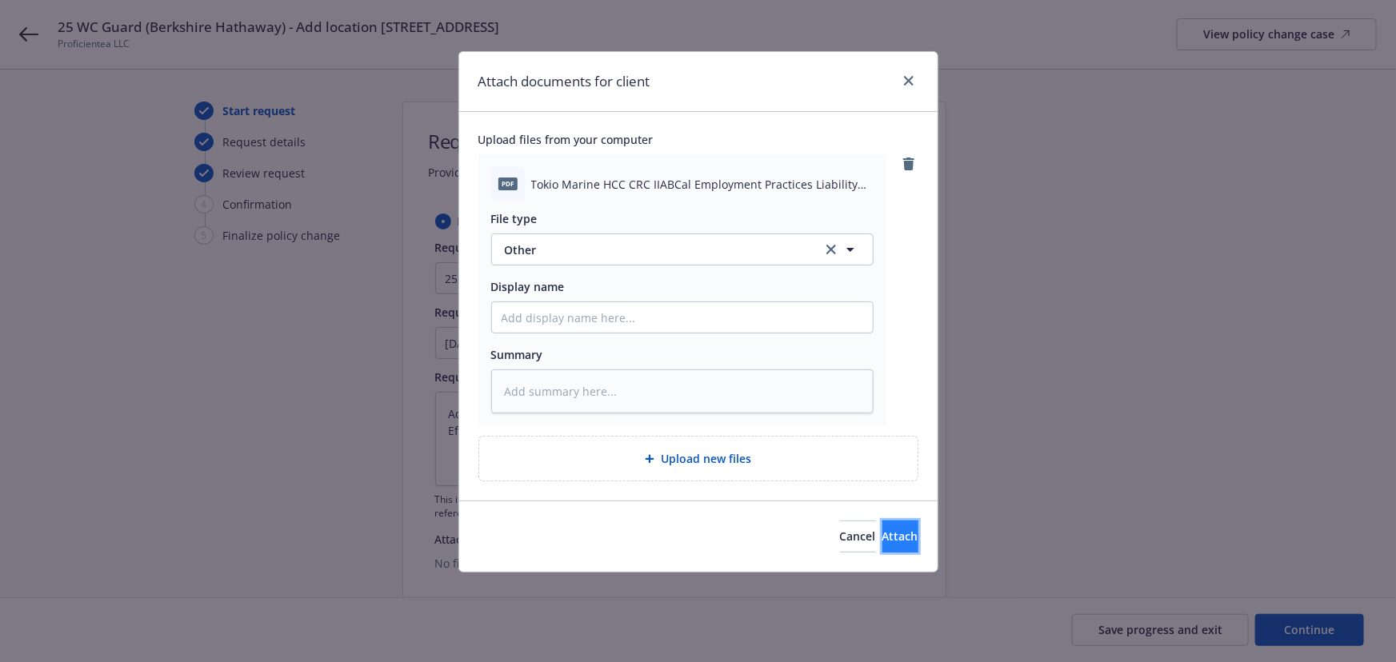
click at [882, 522] on button "Attach" at bounding box center [900, 537] width 36 height 32
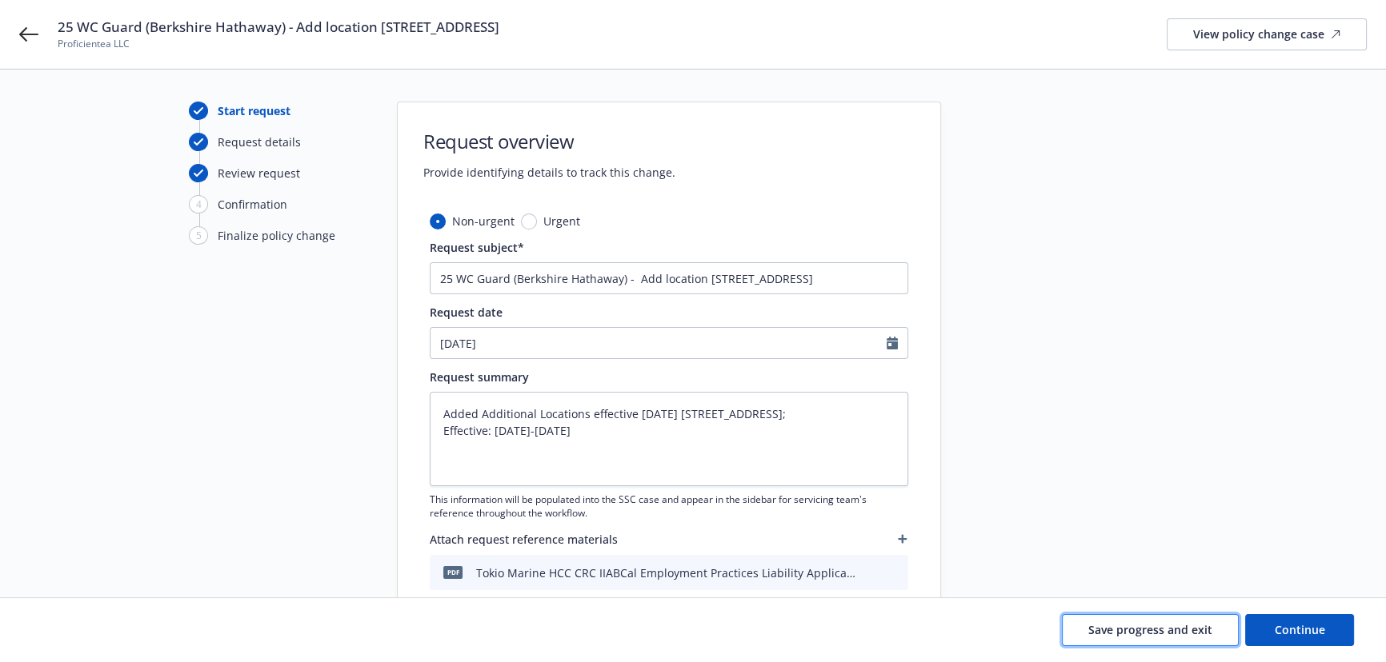
click at [1206, 627] on span "Save progress and exit" at bounding box center [1150, 629] width 124 height 15
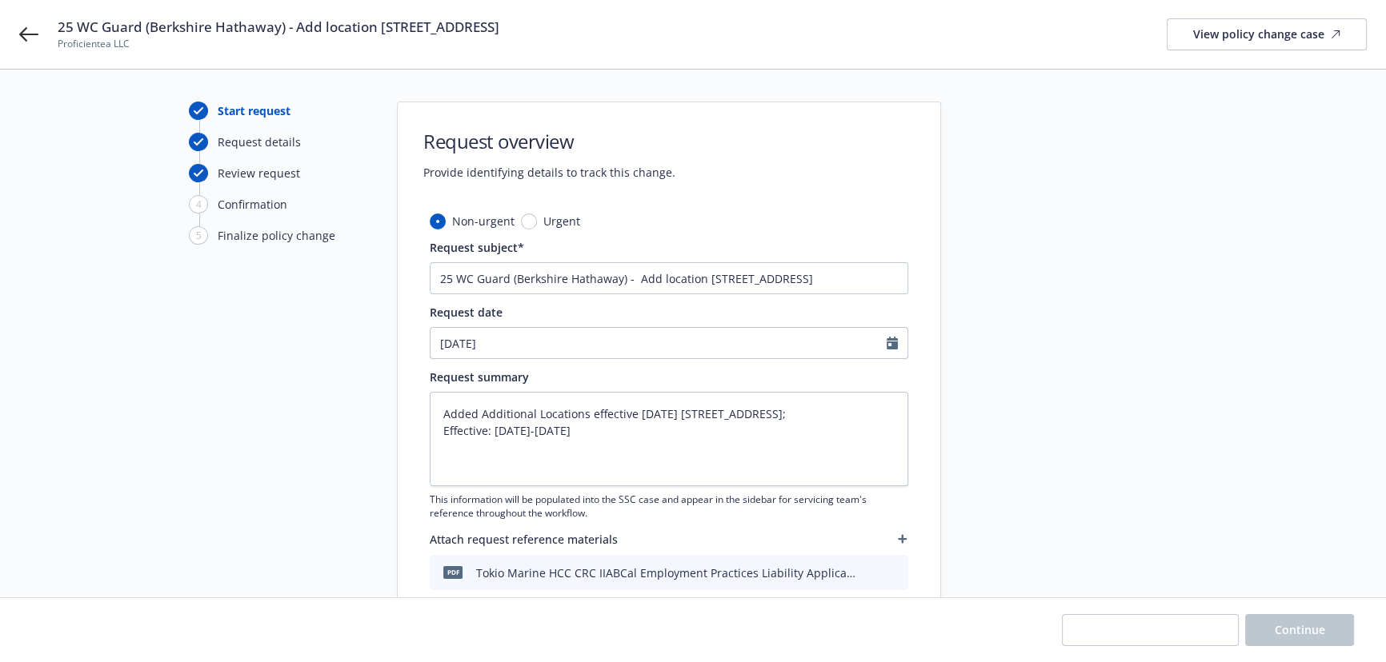
type textarea "x"
